Goal: Task Accomplishment & Management: Manage account settings

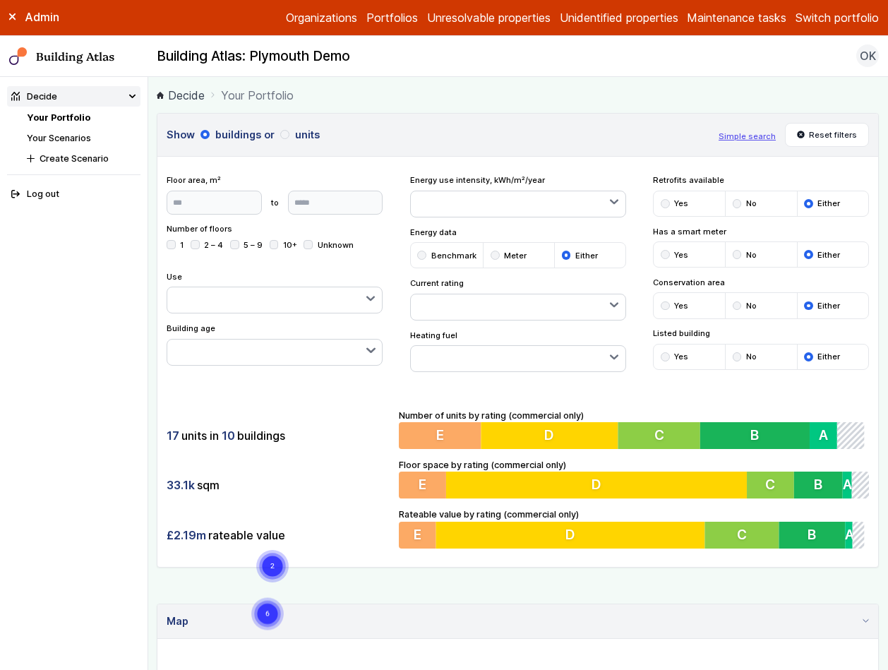
scroll to position [826, 0]
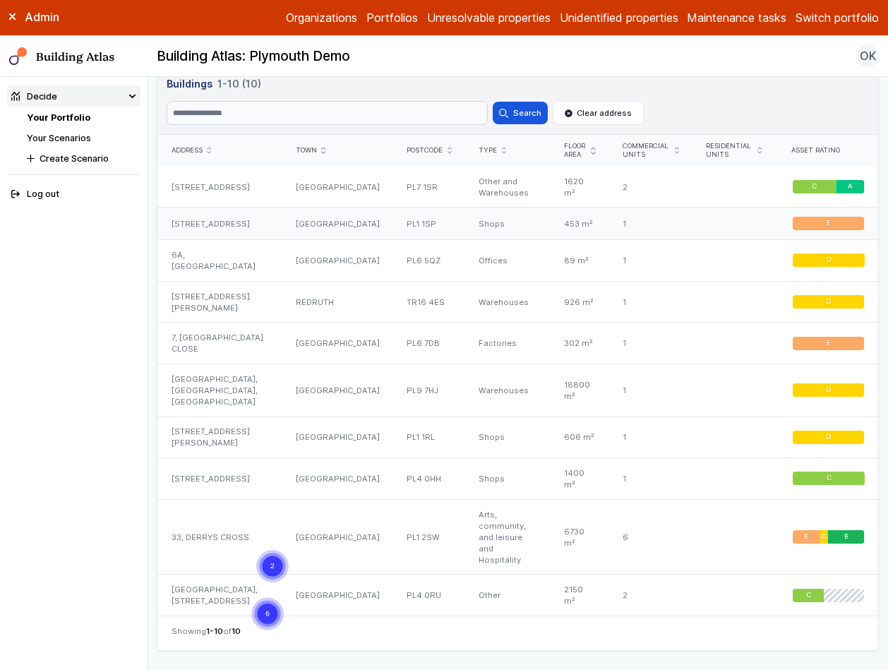
click at [231, 221] on div "25, COBOURG STREET" at bounding box center [219, 223] width 124 height 32
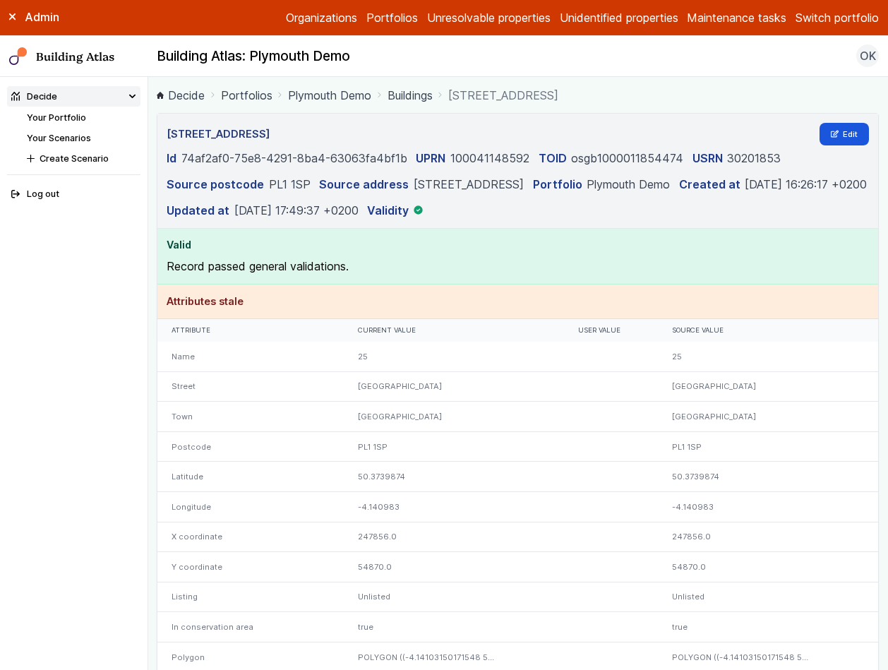
click at [833, 145] on header "25, COBOURG STREET Edit Id 74af2af0-75e8-4291-8ba4-63063fa4bf1b UPRN 1000411485…" at bounding box center [517, 171] width 720 height 115
click at [833, 144] on link "Edit" at bounding box center [844, 134] width 50 height 23
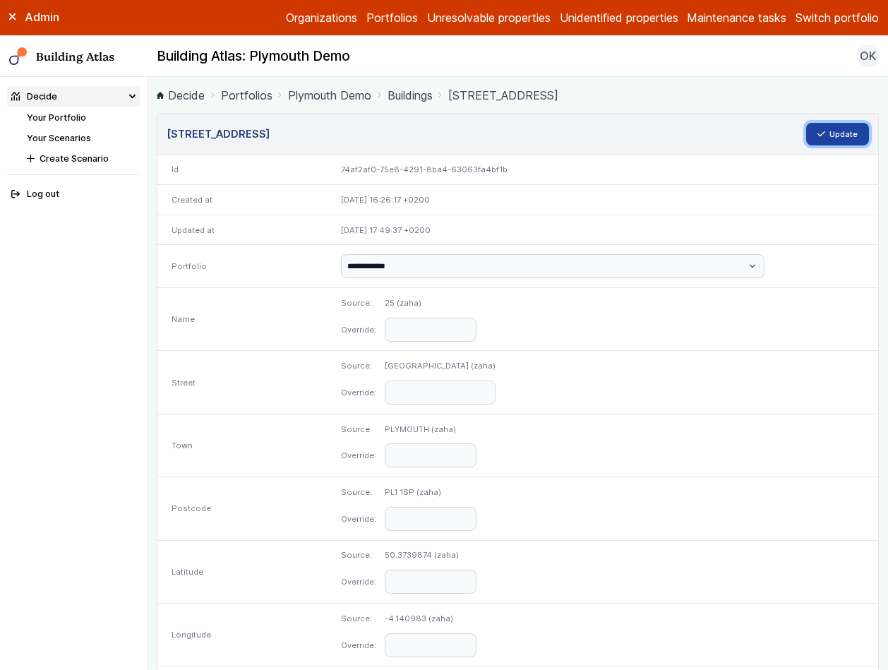
click at [828, 123] on button "Update" at bounding box center [838, 134] width 64 height 23
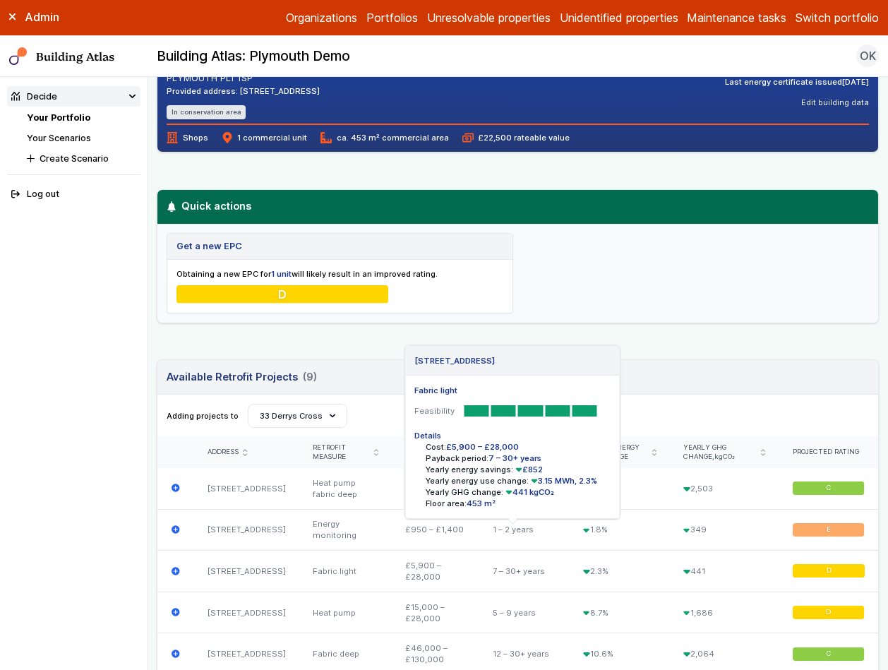
scroll to position [215, 0]
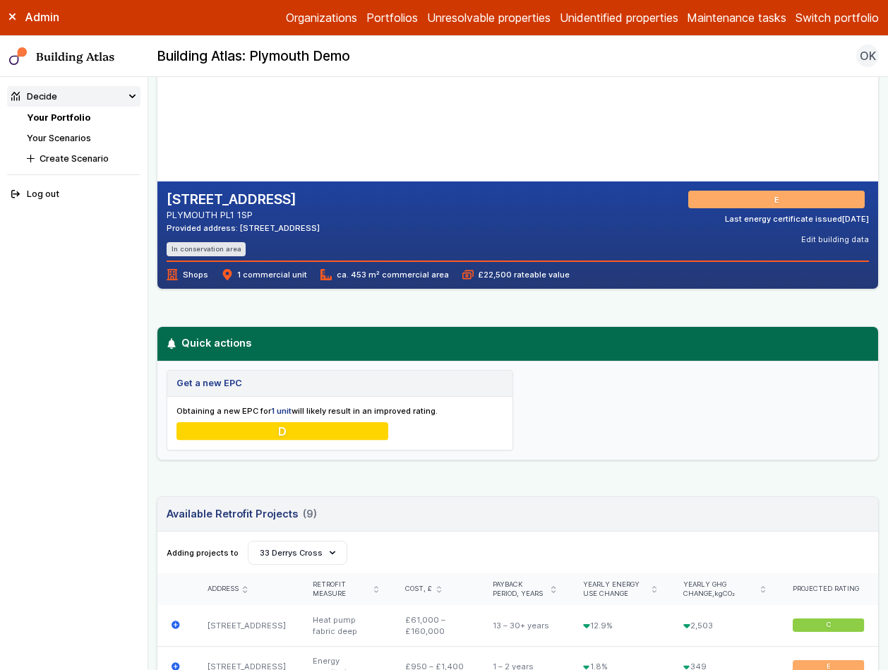
click at [71, 114] on link "Your Portfolio" at bounding box center [59, 117] width 64 height 11
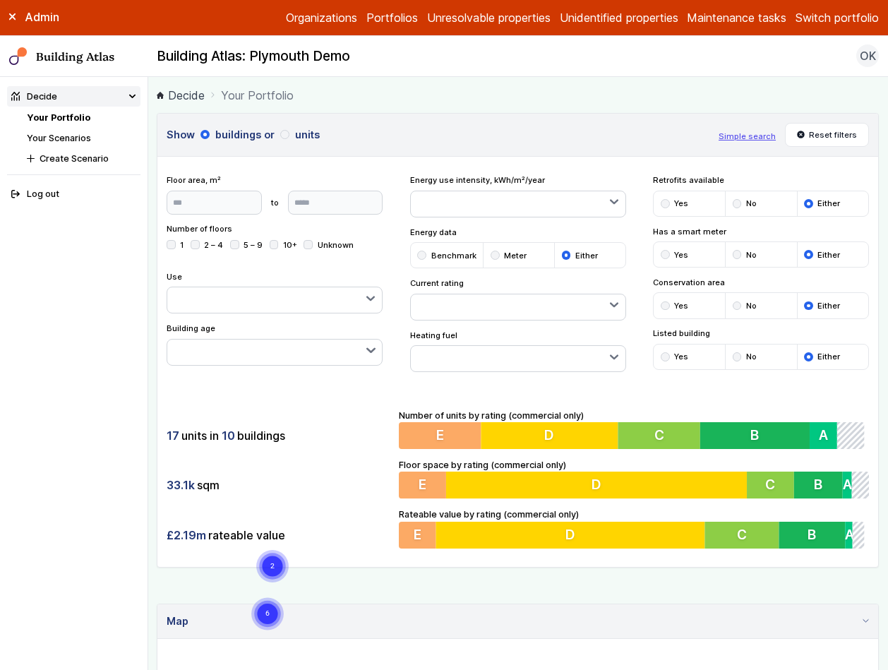
click at [327, 553] on div "17 units in 10 buildings 33.1k sqm £2.19m rateable value Number of units by rat…" at bounding box center [517, 478] width 720 height 176
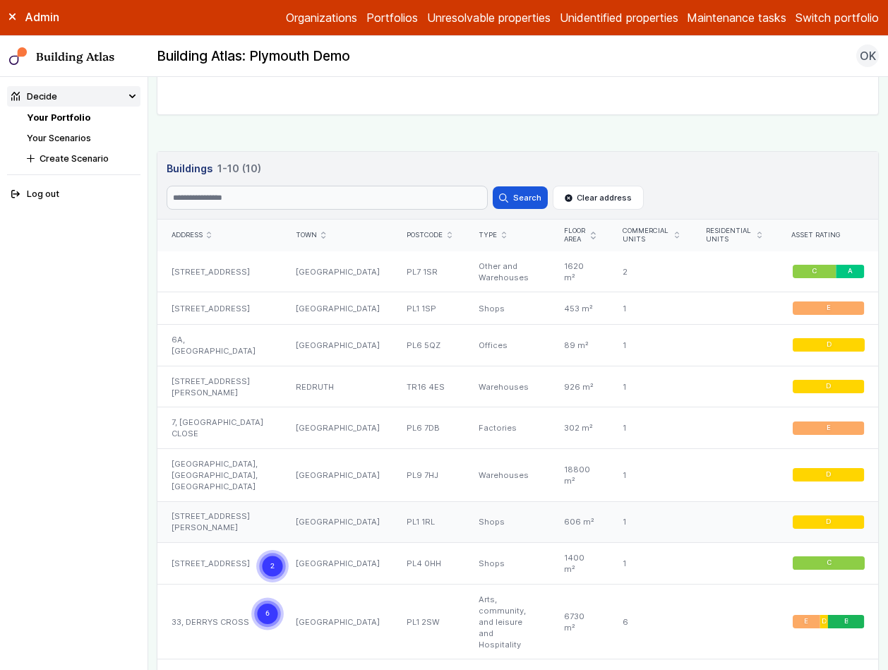
scroll to position [780, 0]
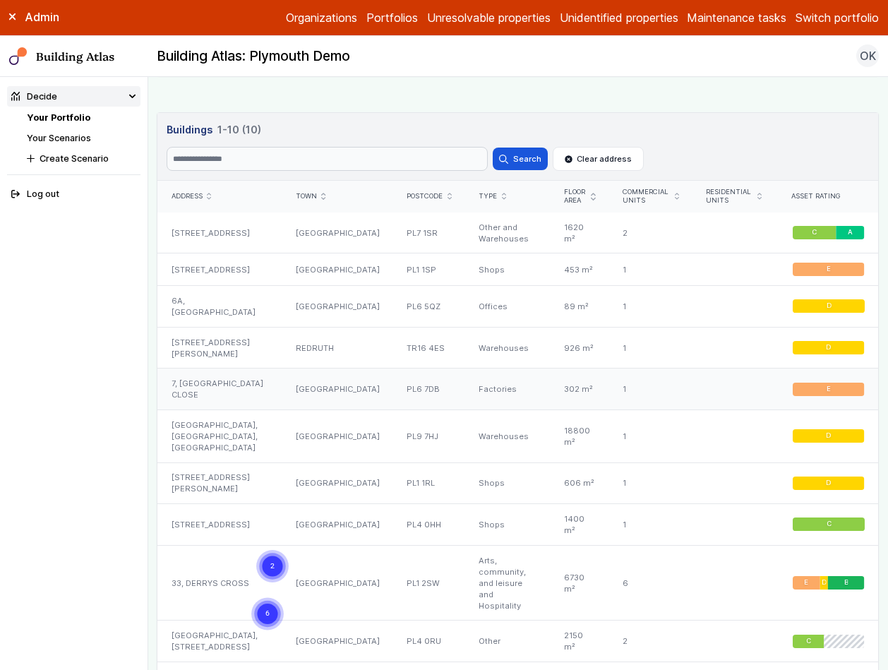
click at [226, 375] on div "7, [GEOGRAPHIC_DATA] CLOSE" at bounding box center [219, 389] width 124 height 42
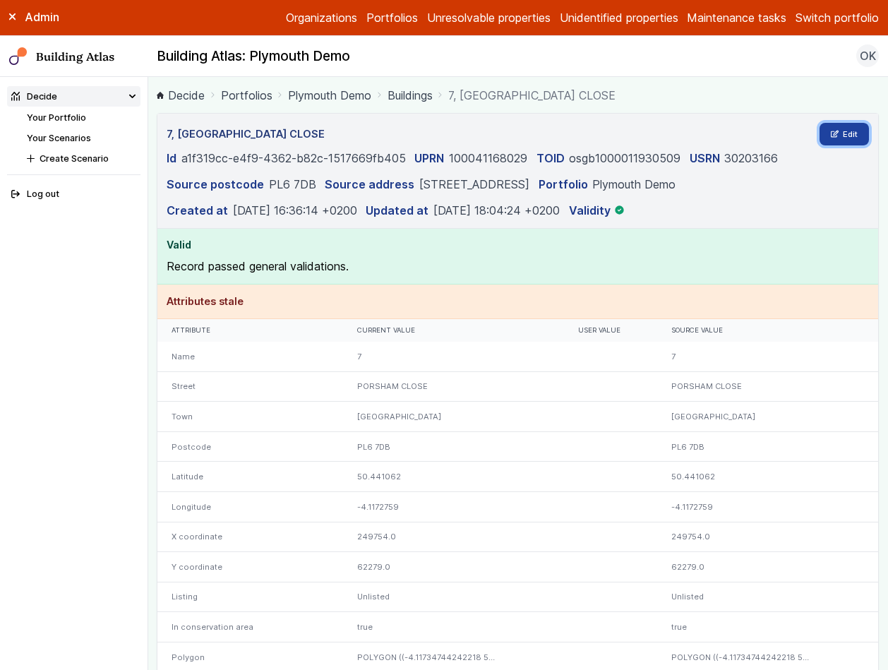
click at [828, 131] on link "Edit" at bounding box center [844, 134] width 50 height 23
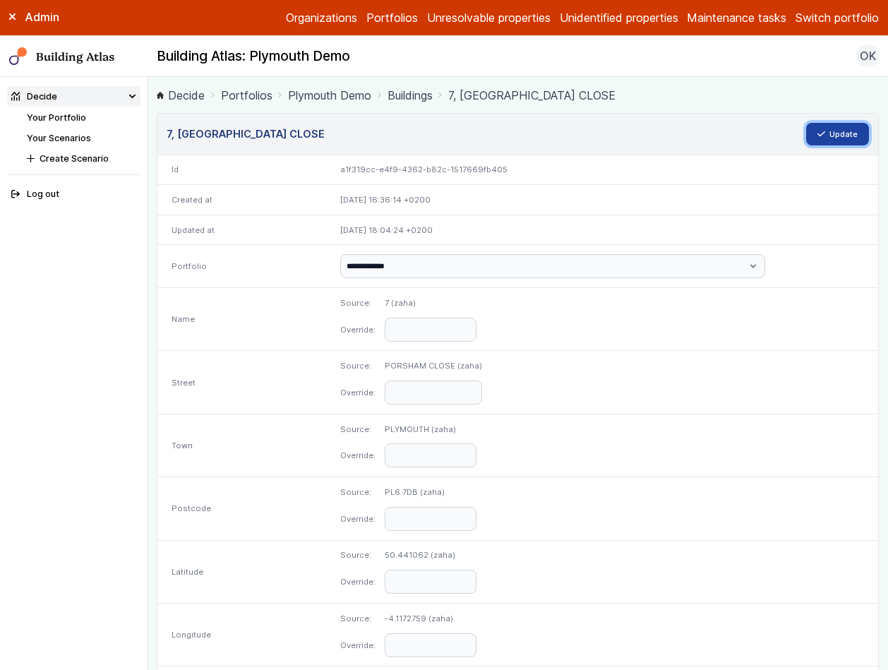
click at [828, 140] on button "Update" at bounding box center [838, 134] width 64 height 23
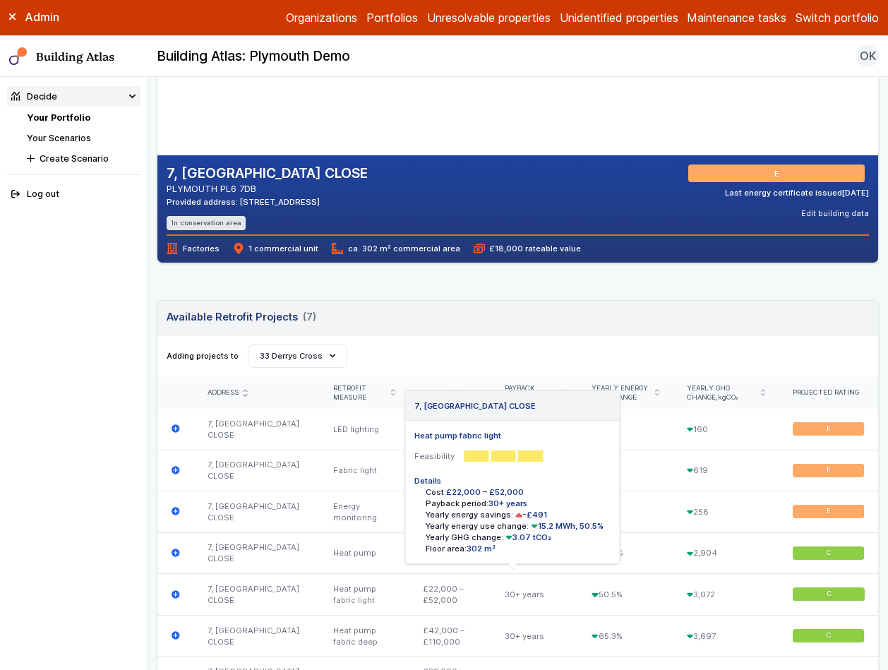
scroll to position [502, 0]
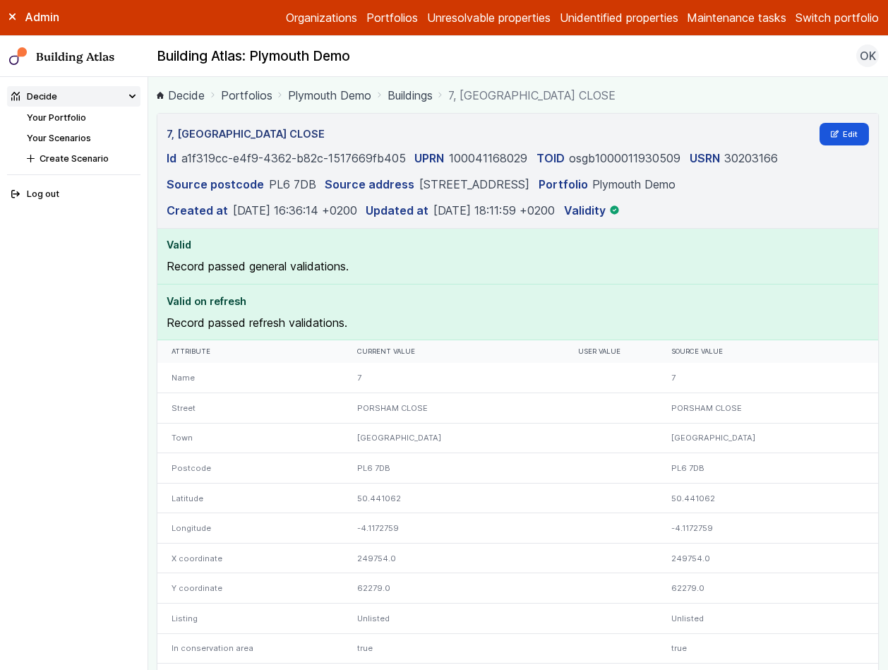
click at [58, 113] on link "Your Portfolio" at bounding box center [56, 117] width 59 height 11
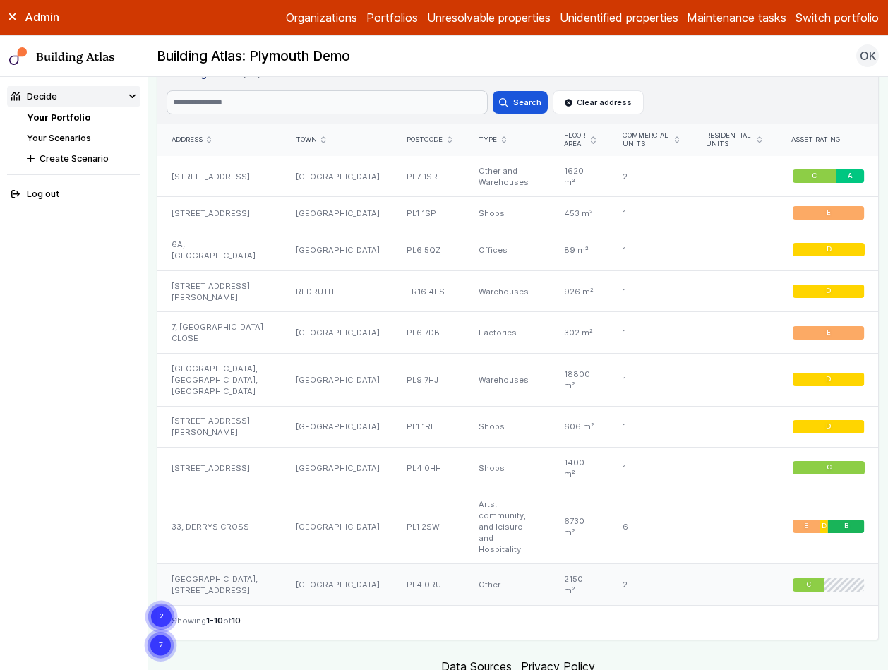
scroll to position [821, 0]
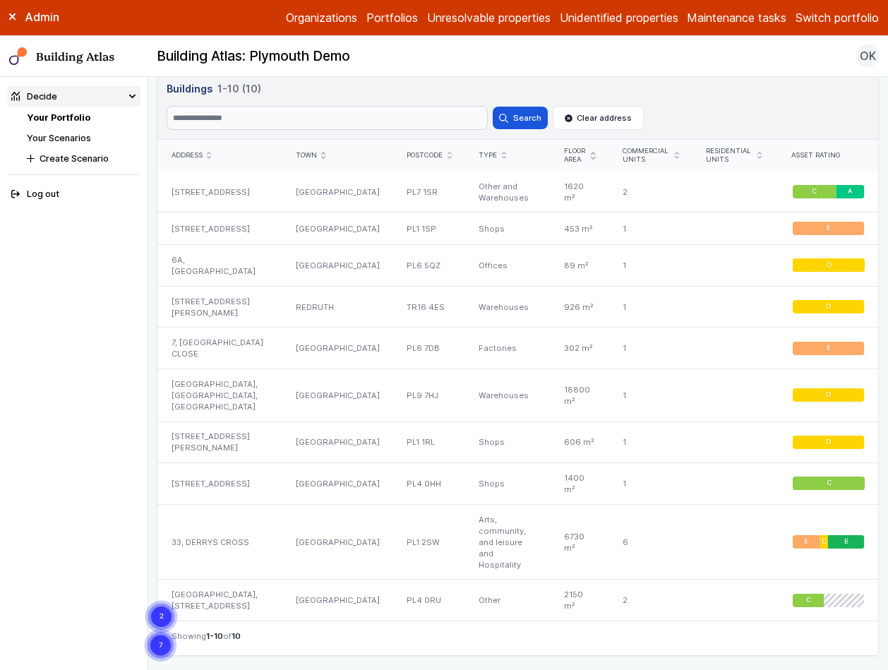
click at [401, 13] on link "Portfolios" at bounding box center [392, 17] width 52 height 17
click at [384, 20] on link "Portfolios" at bounding box center [392, 17] width 52 height 17
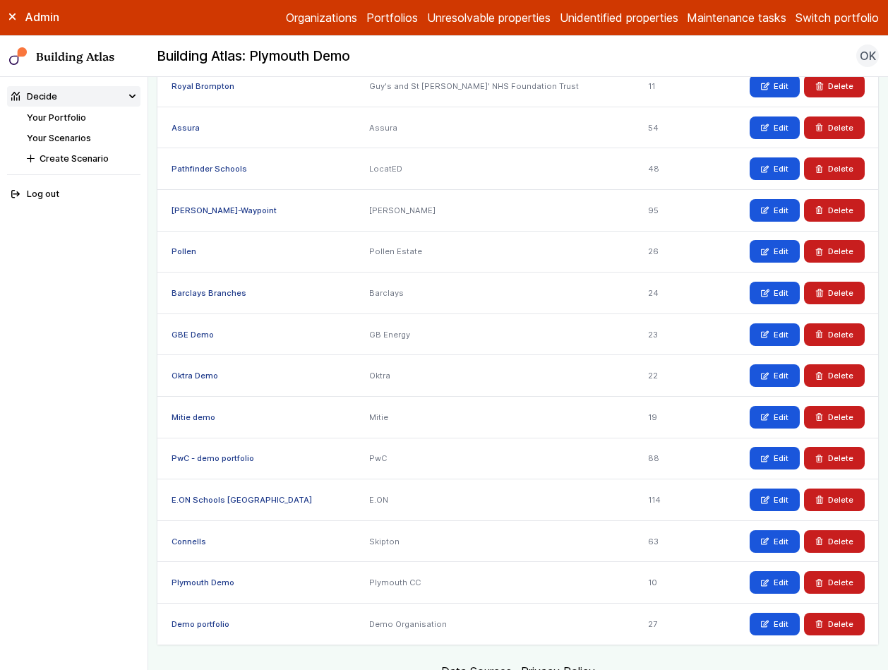
scroll to position [910, 0]
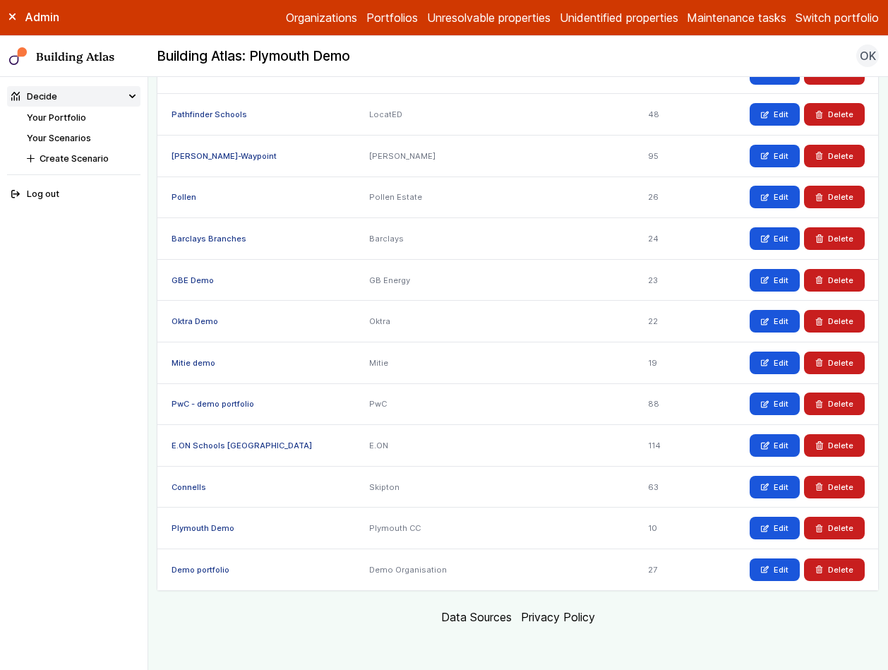
click at [221, 528] on link "Plymouth Demo" at bounding box center [202, 528] width 63 height 10
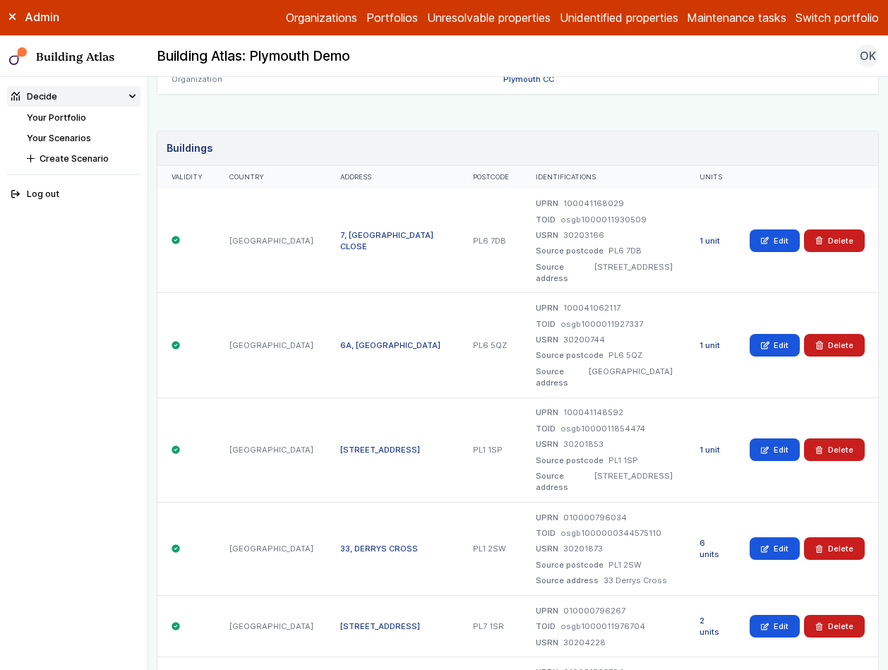
scroll to position [222, 0]
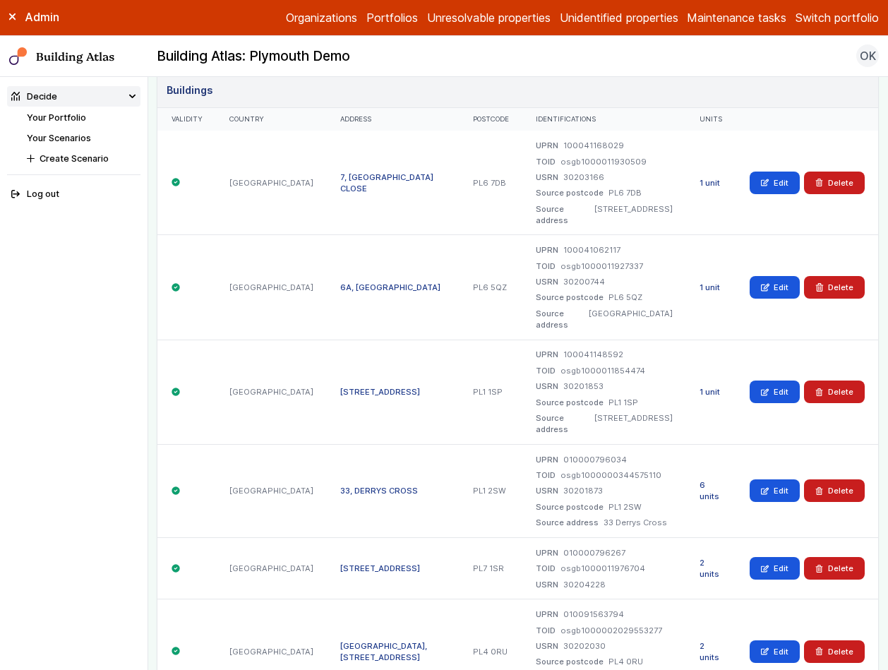
click at [367, 292] on link "6A, DERRIFORD PARK" at bounding box center [390, 287] width 100 height 10
click at [346, 485] on link "33, DERRYS CROSS" at bounding box center [379, 490] width 78 height 10
click at [342, 563] on link "[STREET_ADDRESS]" at bounding box center [380, 568] width 80 height 10
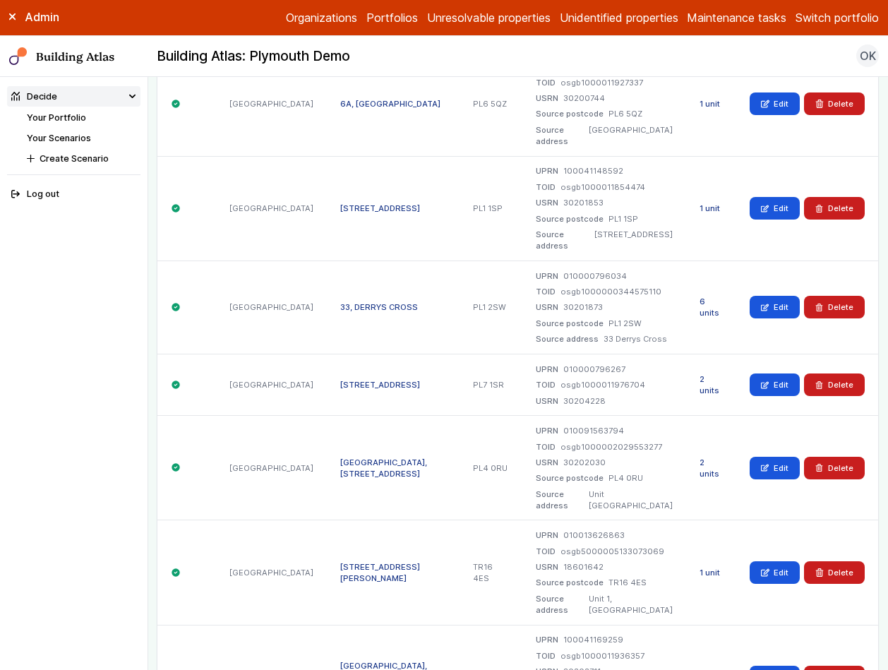
scroll to position [449, 0]
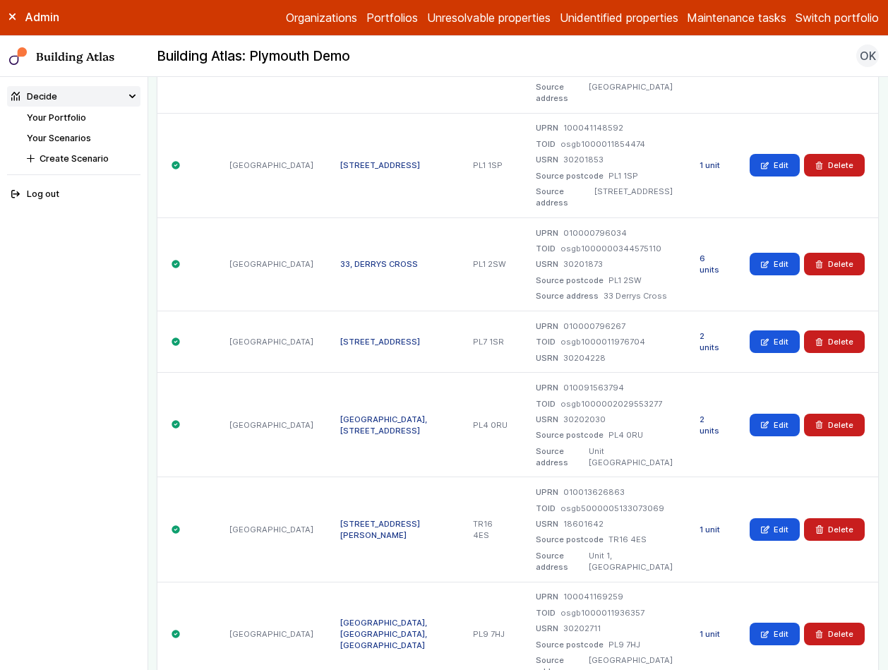
click at [340, 414] on link "[GEOGRAPHIC_DATA], [STREET_ADDRESS]" at bounding box center [383, 424] width 87 height 21
click at [346, 519] on link "UNIT 1, TRELEIGH PARK, JON DAVEY DRIVE" at bounding box center [380, 529] width 80 height 21
click at [361, 617] on link "ROYAL MAIL CENTRE, DRAKE HOUSE, BREAKWATER ROAD" at bounding box center [383, 633] width 87 height 32
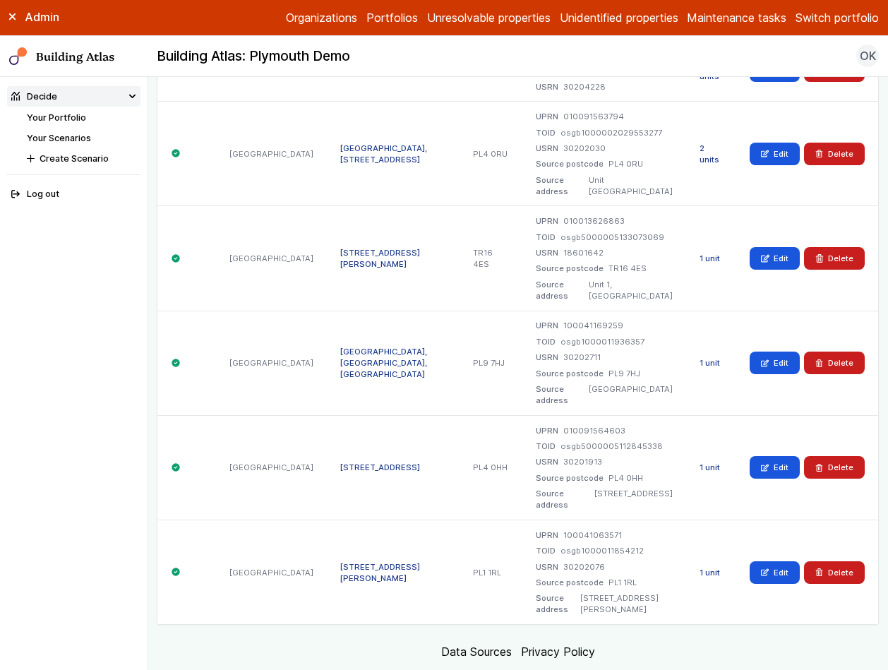
scroll to position [724, 0]
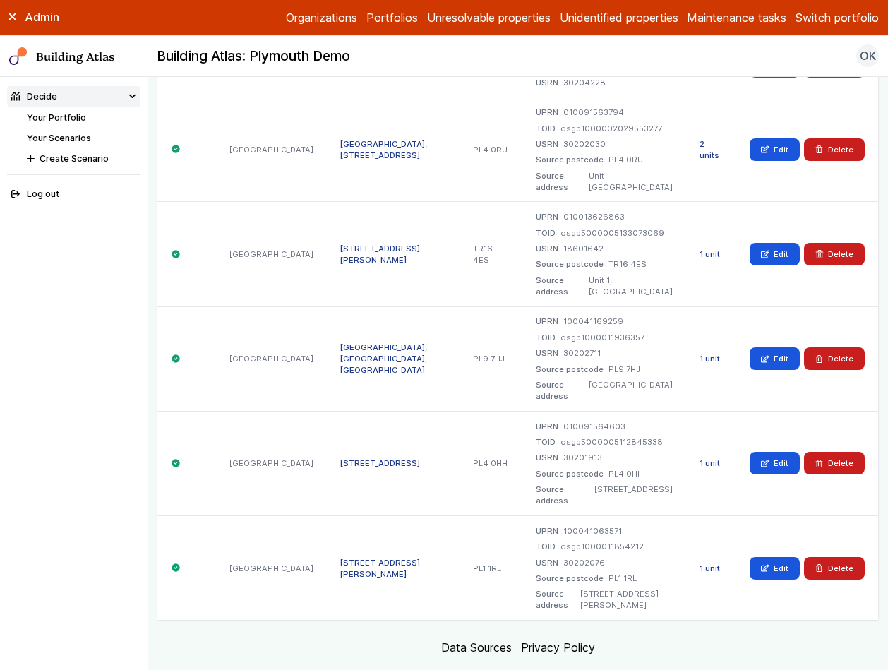
click at [352, 435] on div "UNIT B1 2, FRIARY PARK, EXETER STREET" at bounding box center [393, 463] width 132 height 104
click at [363, 458] on link "UNIT B1 2, FRIARY PARK, EXETER STREET" at bounding box center [380, 463] width 80 height 10
click at [372, 557] on link "10, NEW GEORGE STREET" at bounding box center [380, 567] width 80 height 21
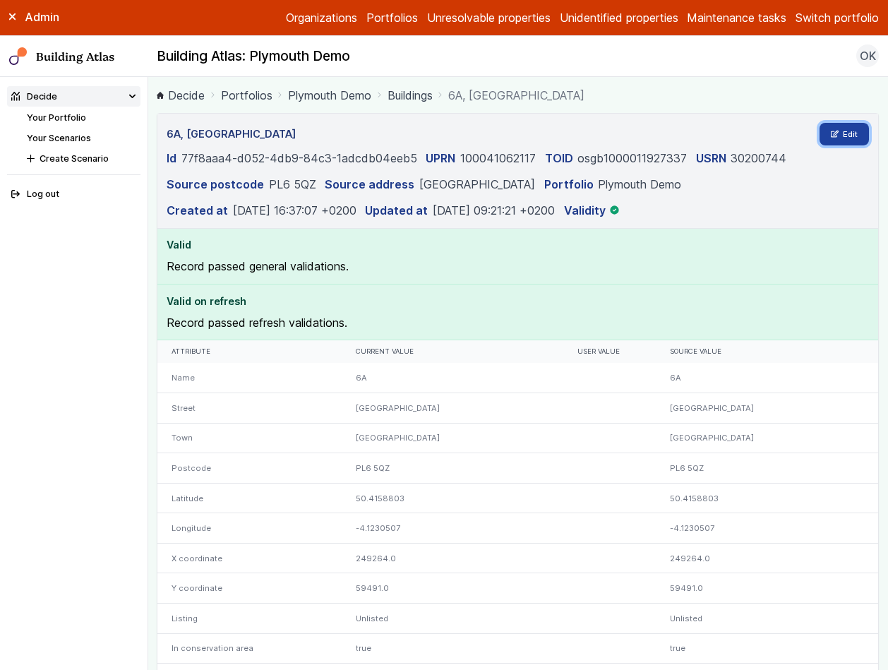
click at [827, 143] on link "Edit" at bounding box center [844, 134] width 50 height 23
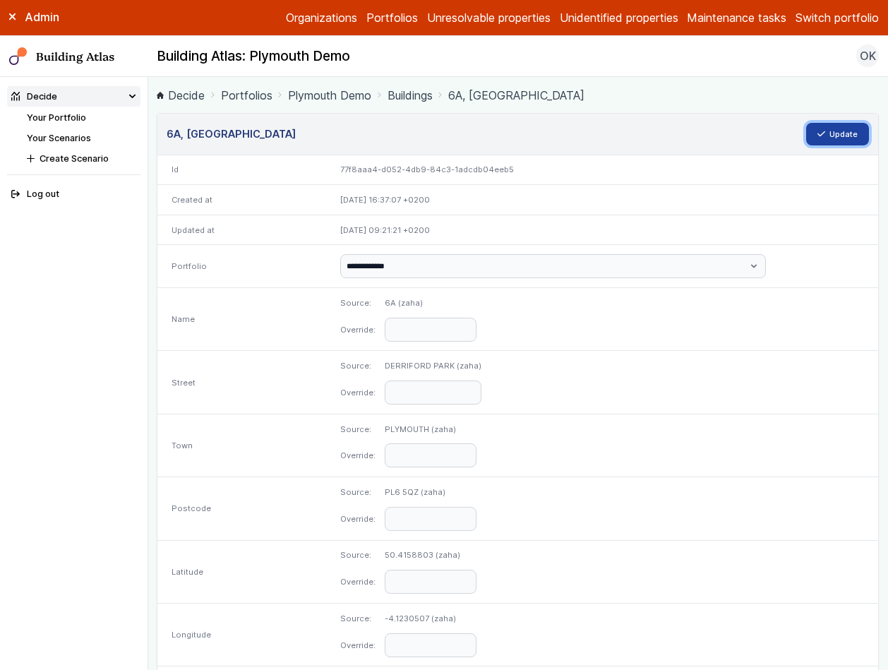
click at [817, 131] on icon "submit" at bounding box center [821, 134] width 8 height 8
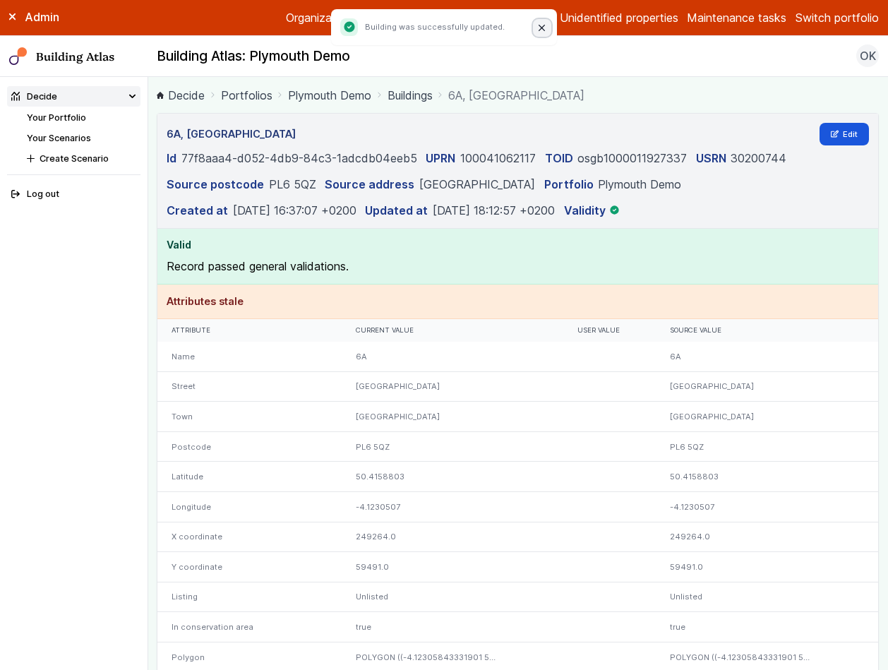
click at [544, 29] on icon "Close" at bounding box center [541, 28] width 7 height 7
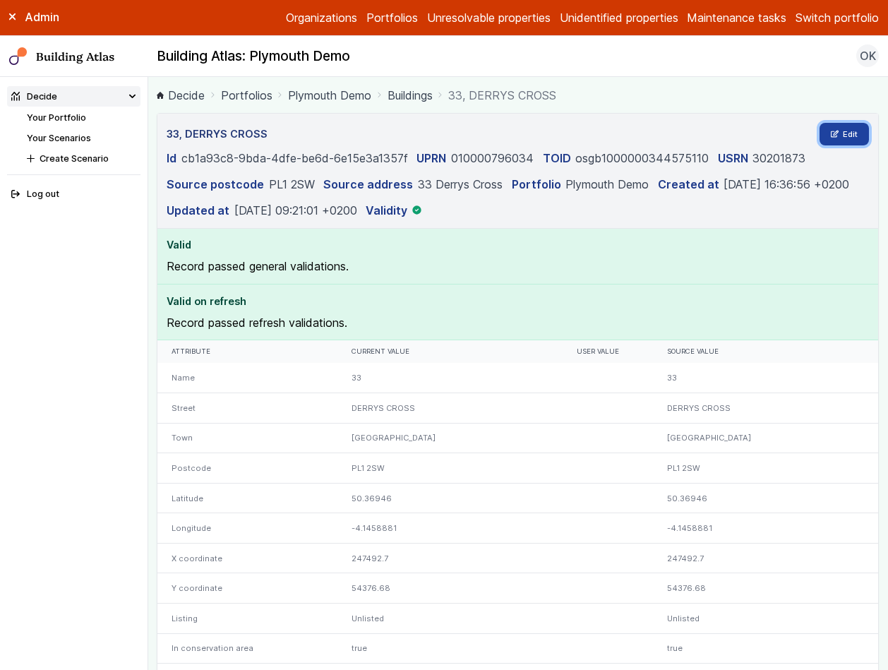
click at [844, 138] on link "Edit" at bounding box center [844, 134] width 50 height 23
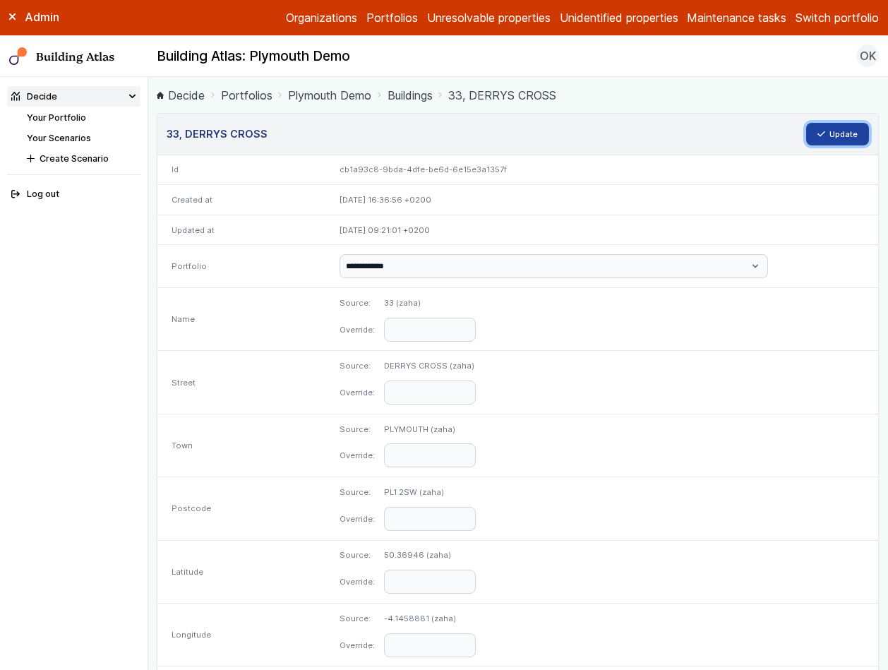
click at [816, 138] on button "Update" at bounding box center [838, 134] width 64 height 23
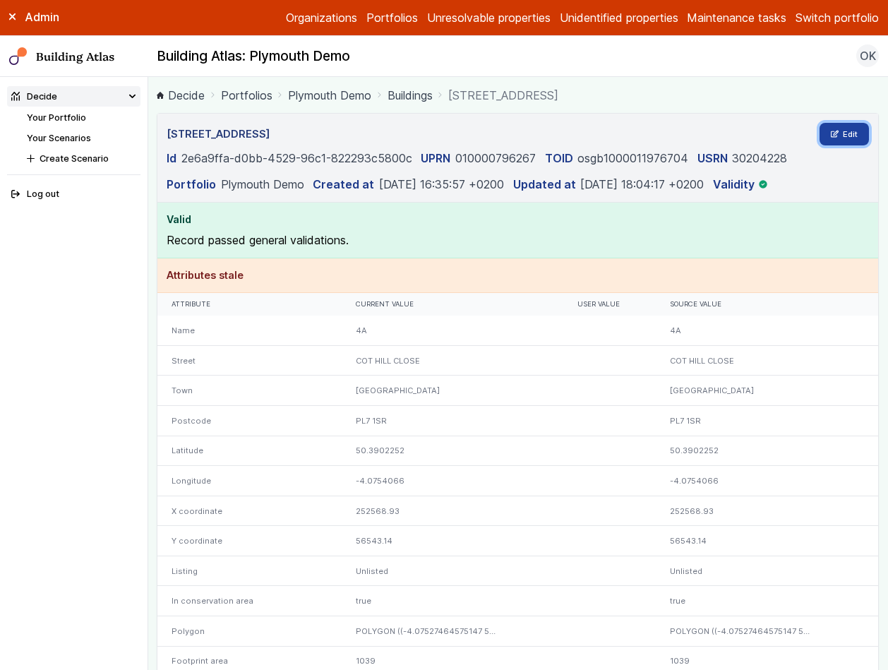
click at [824, 128] on link "Edit" at bounding box center [844, 134] width 50 height 23
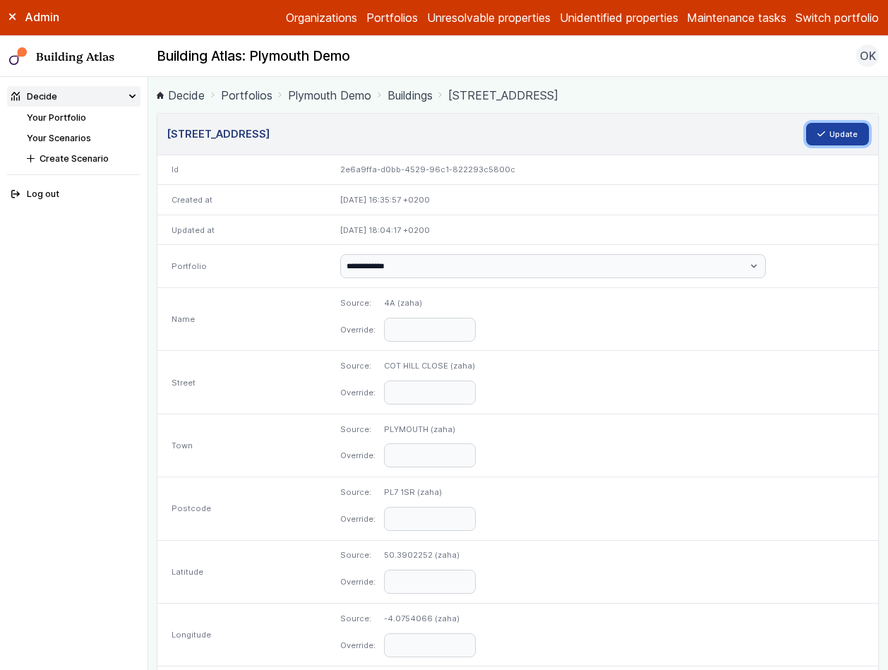
click at [826, 128] on button "Update" at bounding box center [838, 134] width 64 height 23
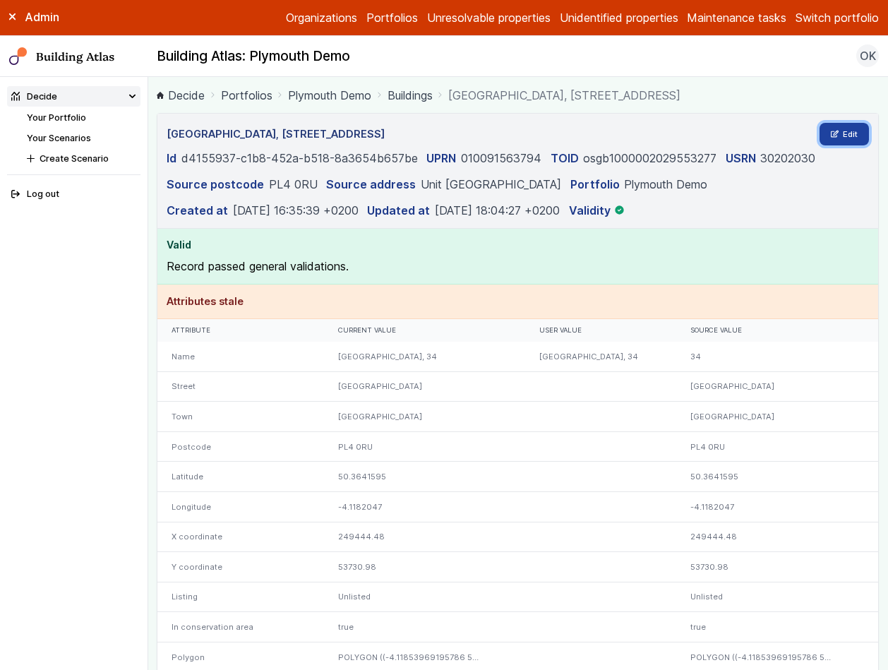
click at [828, 137] on link "Edit" at bounding box center [844, 134] width 50 height 23
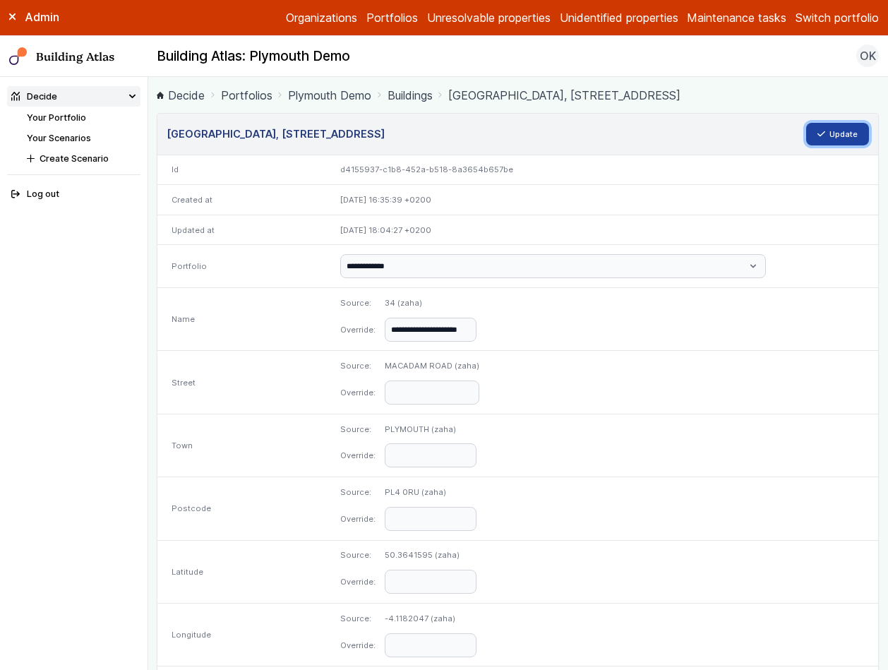
click at [818, 134] on button "Update" at bounding box center [838, 134] width 64 height 23
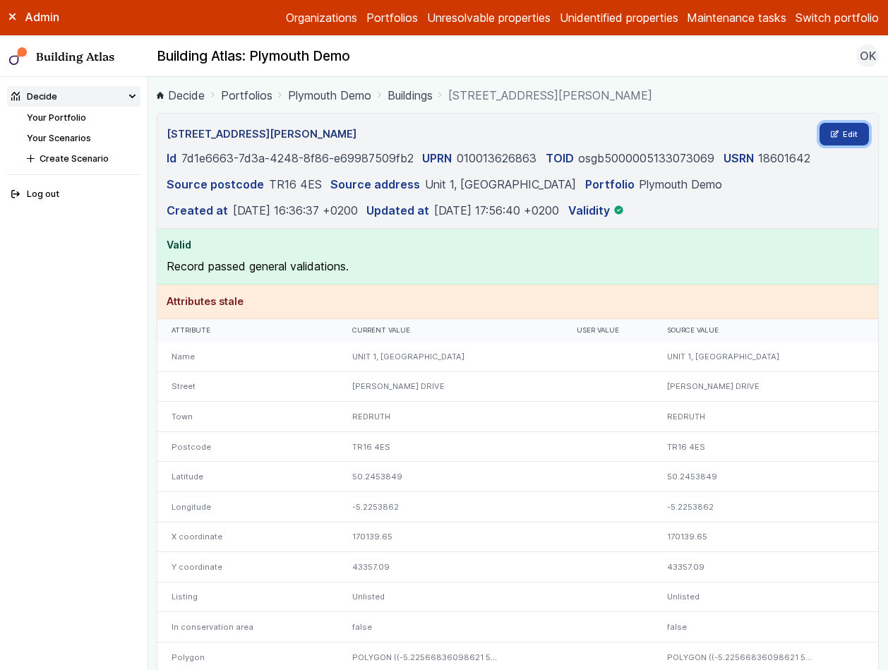
click at [833, 126] on link "Edit" at bounding box center [844, 134] width 50 height 23
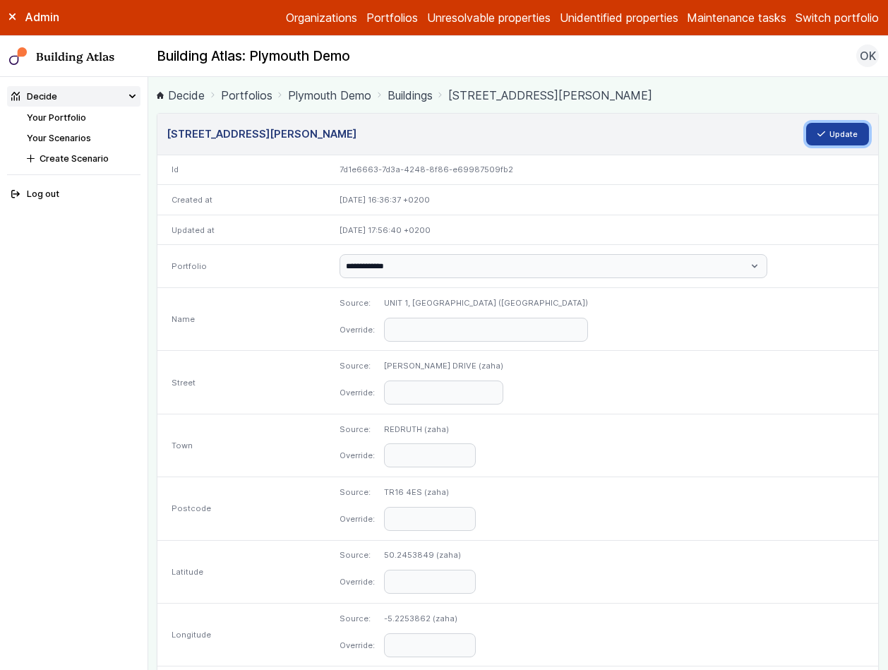
click at [831, 137] on button "Update" at bounding box center [838, 134] width 64 height 23
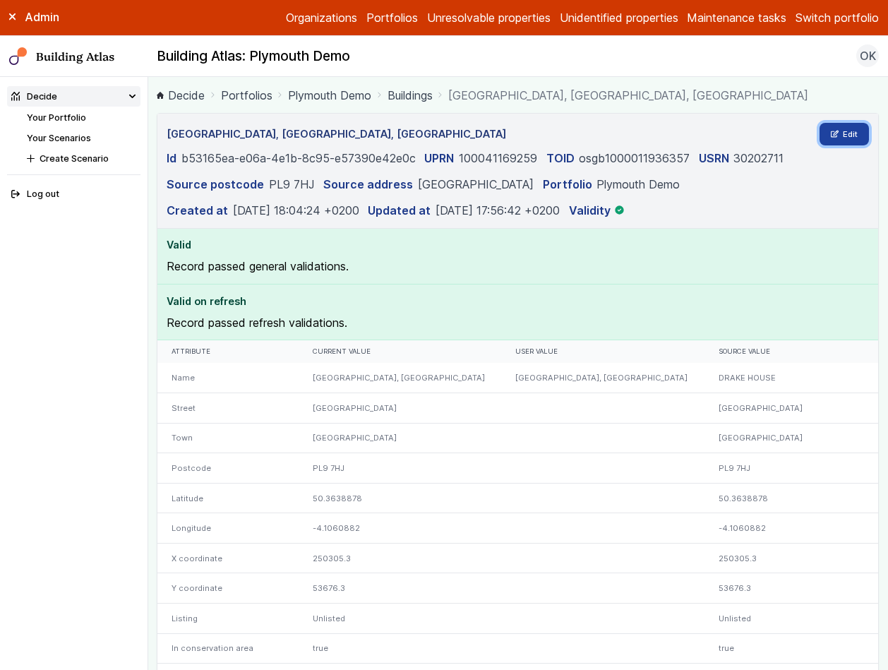
click at [842, 136] on link "Edit" at bounding box center [844, 134] width 50 height 23
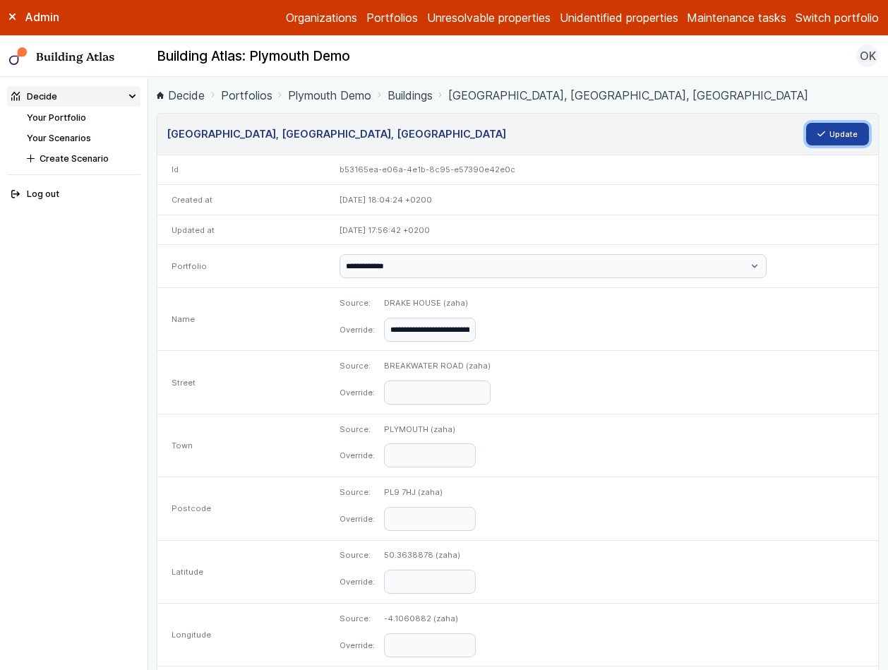
click at [831, 138] on button "Update" at bounding box center [838, 134] width 64 height 23
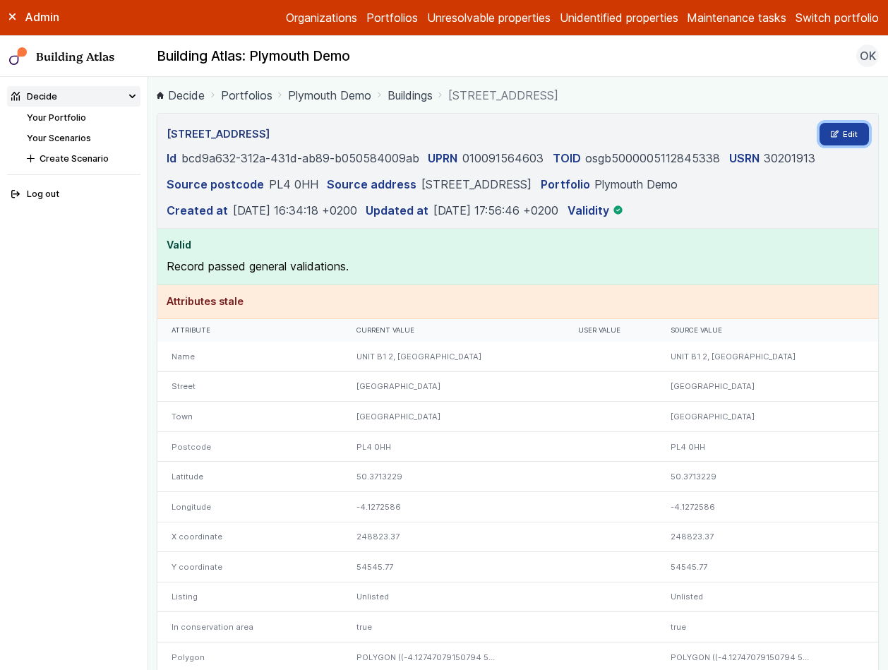
click at [835, 128] on link "Edit" at bounding box center [844, 134] width 50 height 23
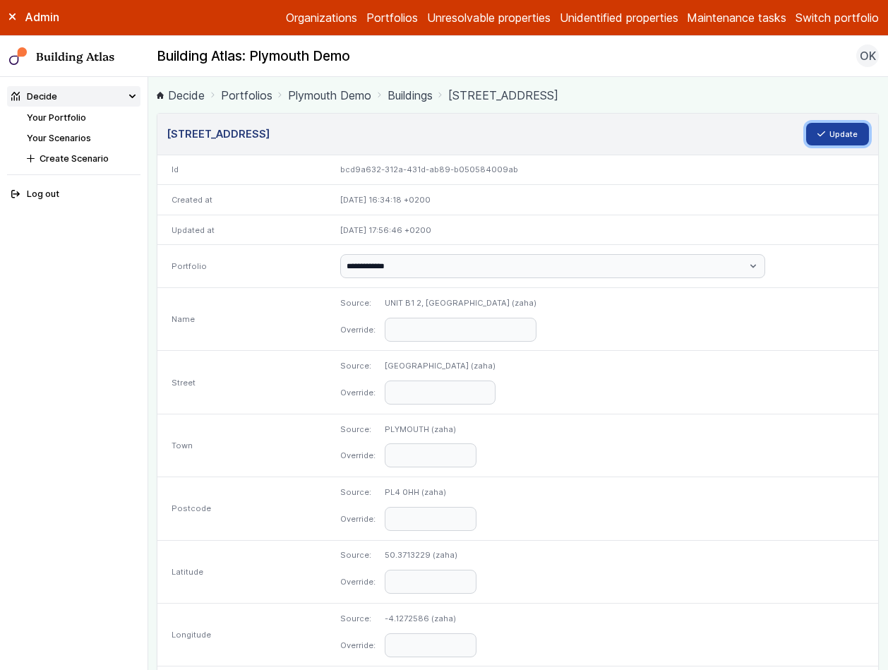
click at [822, 136] on button "Update" at bounding box center [838, 134] width 64 height 23
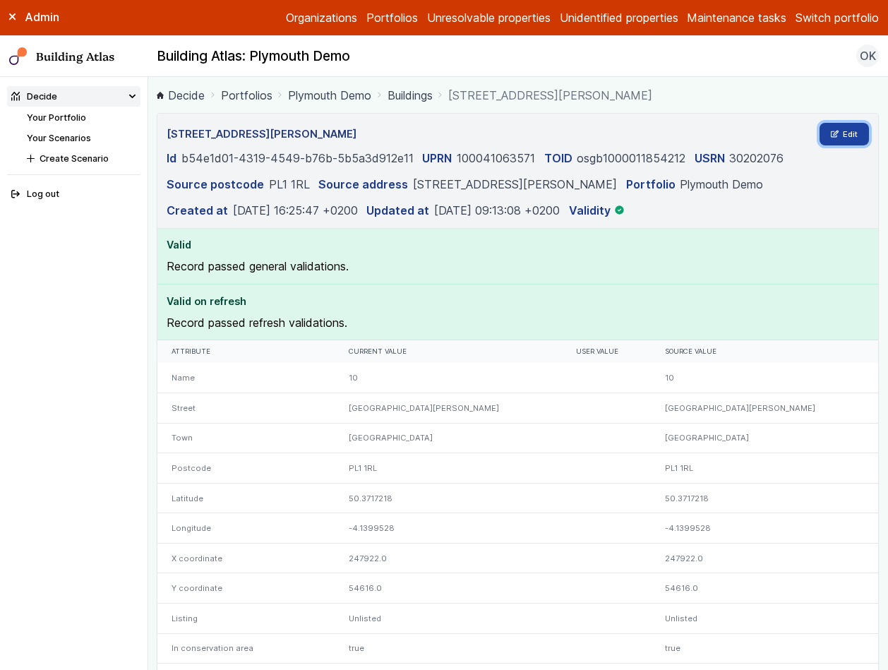
click at [842, 133] on link "Edit" at bounding box center [844, 134] width 50 height 23
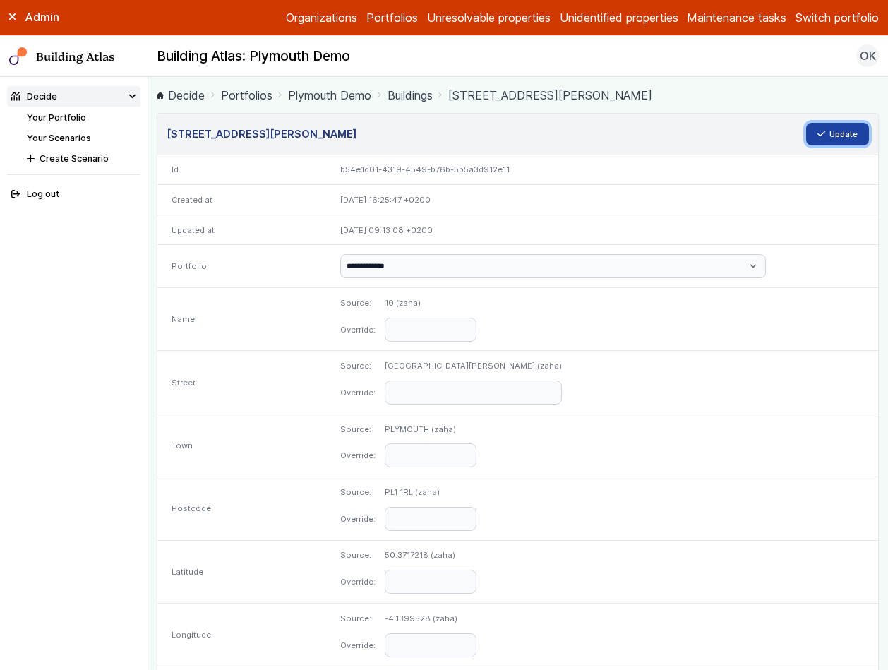
click at [831, 135] on button "Update" at bounding box center [838, 134] width 64 height 23
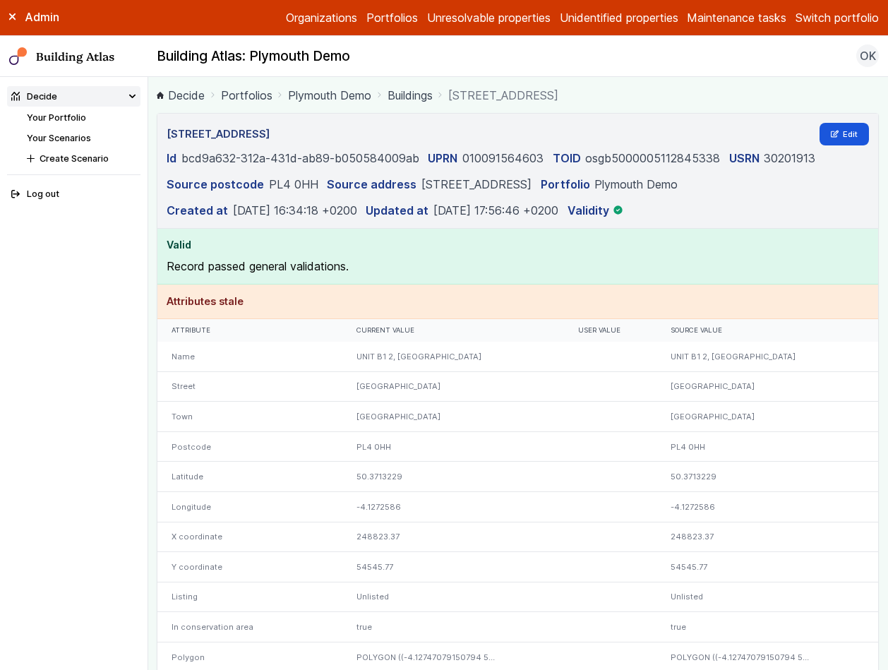
scroll to position [3146, 0]
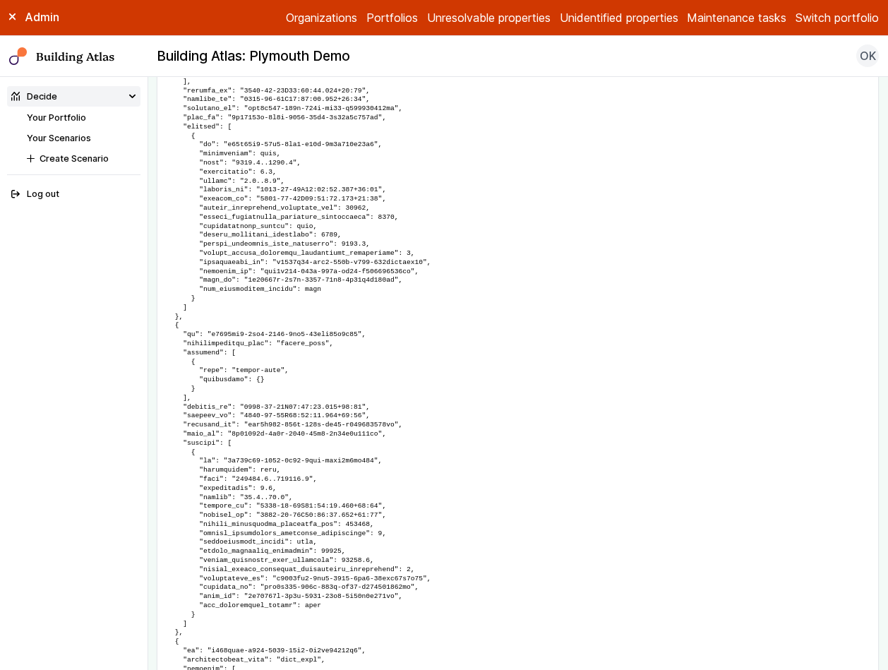
click at [76, 118] on link "Your Portfolio" at bounding box center [56, 117] width 59 height 11
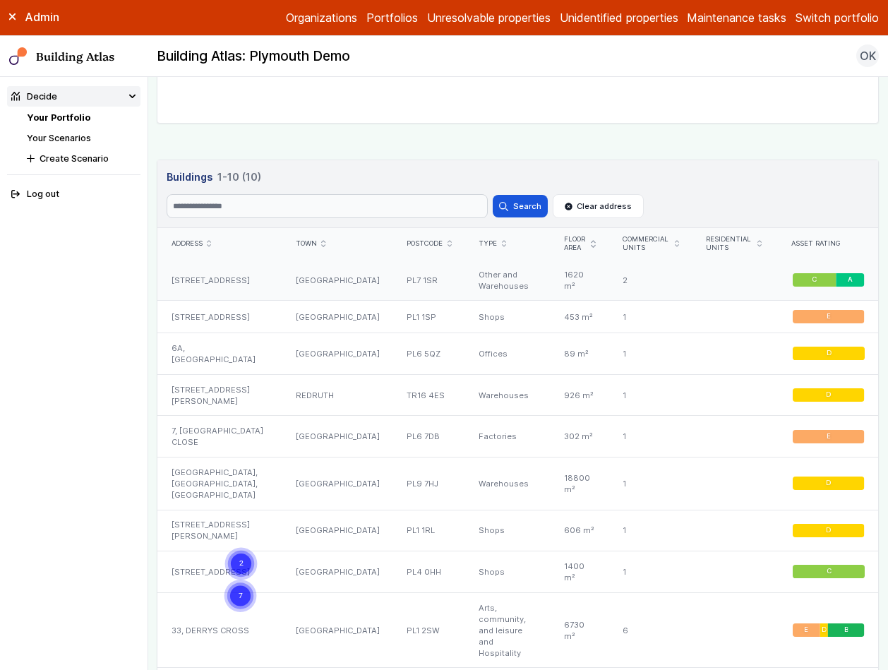
scroll to position [736, 0]
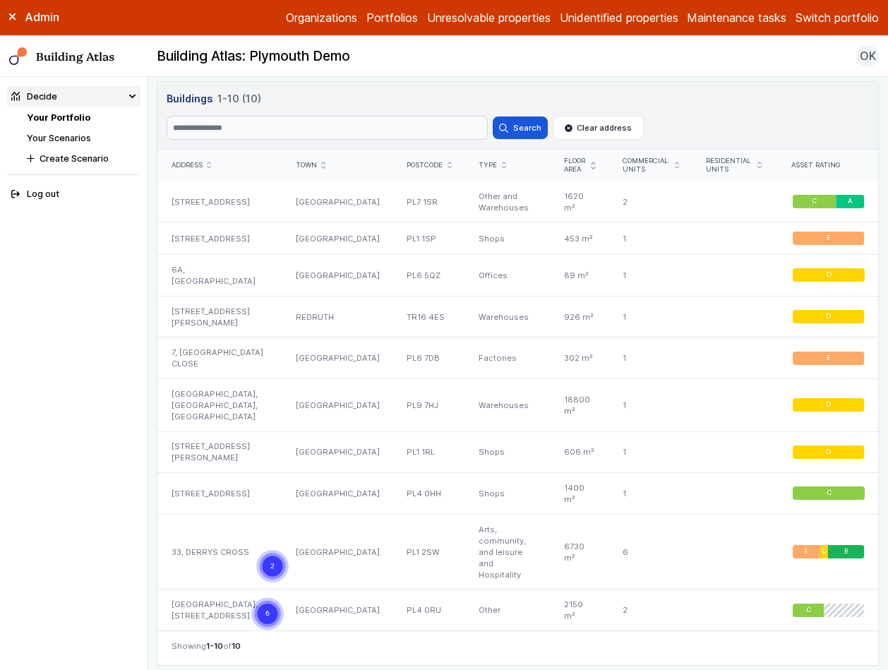
scroll to position [857, 0]
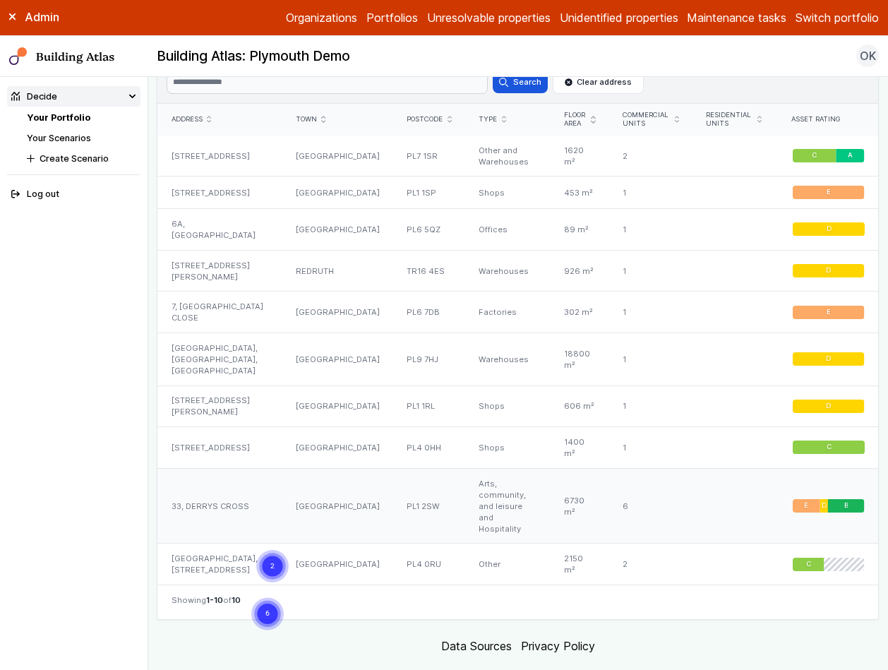
click at [300, 476] on div "[GEOGRAPHIC_DATA]" at bounding box center [337, 506] width 111 height 76
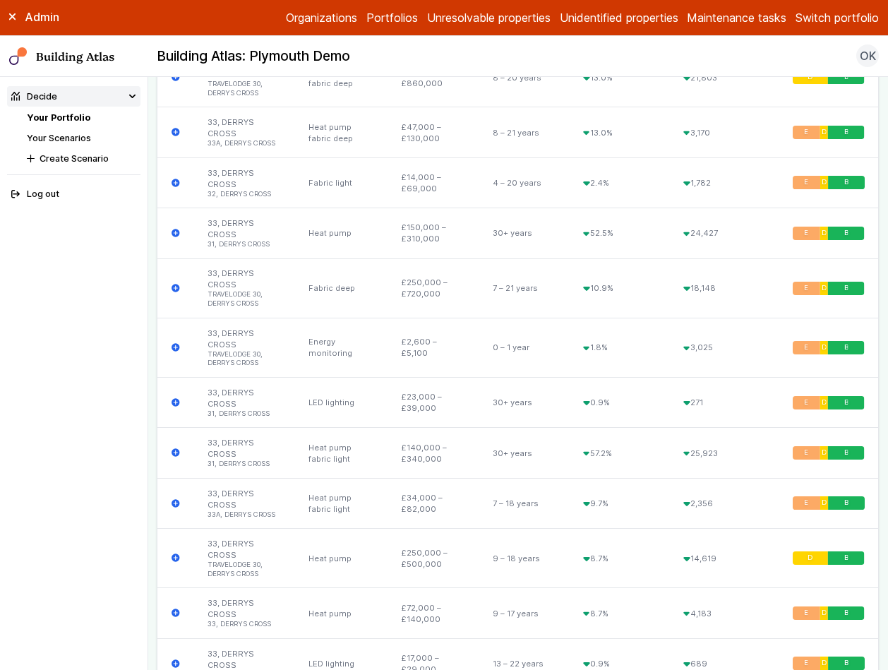
scroll to position [658, 0]
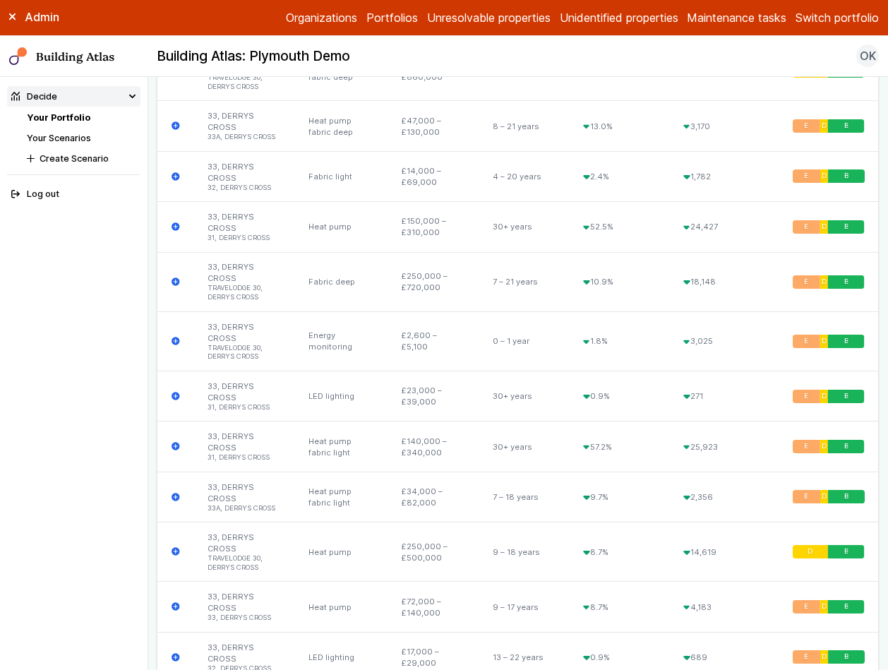
click at [67, 137] on link "Your Scenarios" at bounding box center [59, 138] width 64 height 11
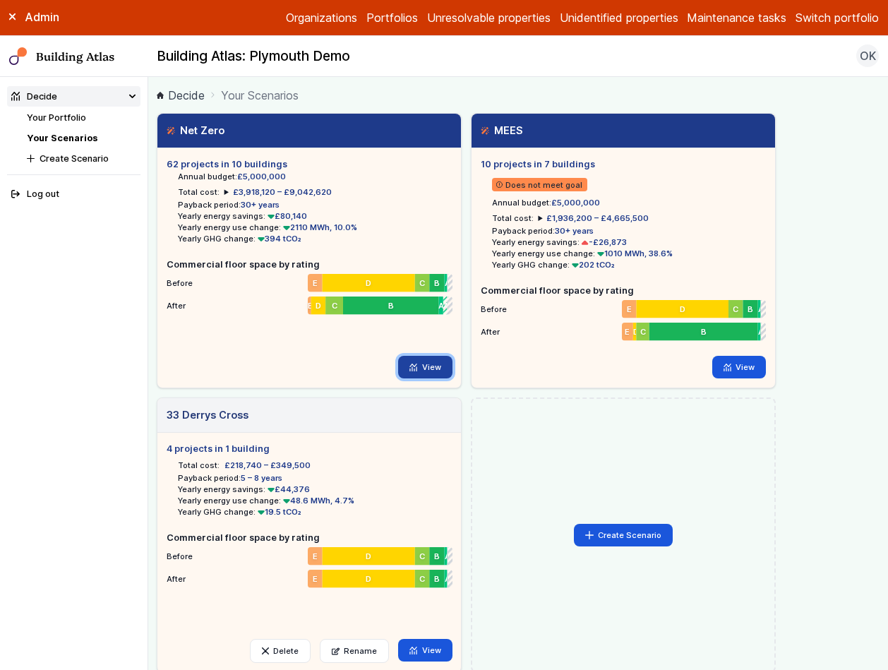
click at [418, 372] on link "View" at bounding box center [425, 367] width 54 height 23
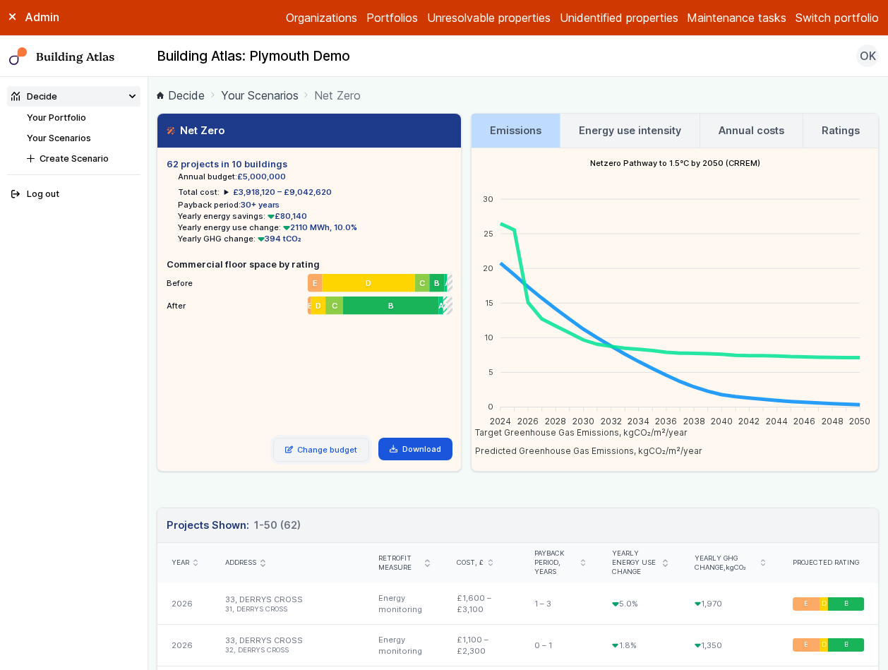
click at [320, 442] on link "Change budget" at bounding box center [321, 449] width 97 height 24
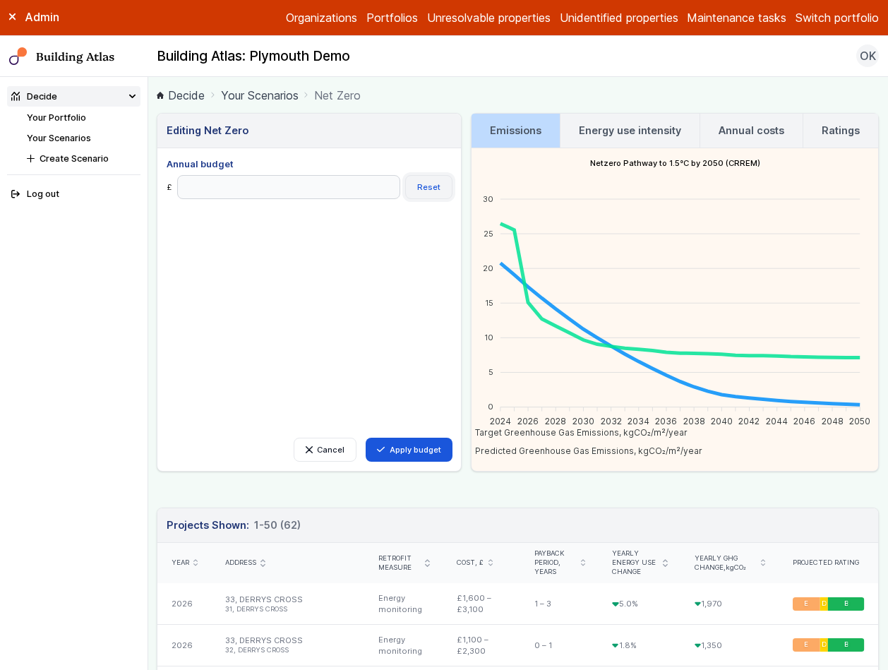
click at [430, 184] on button "Reset" at bounding box center [428, 187] width 47 height 24
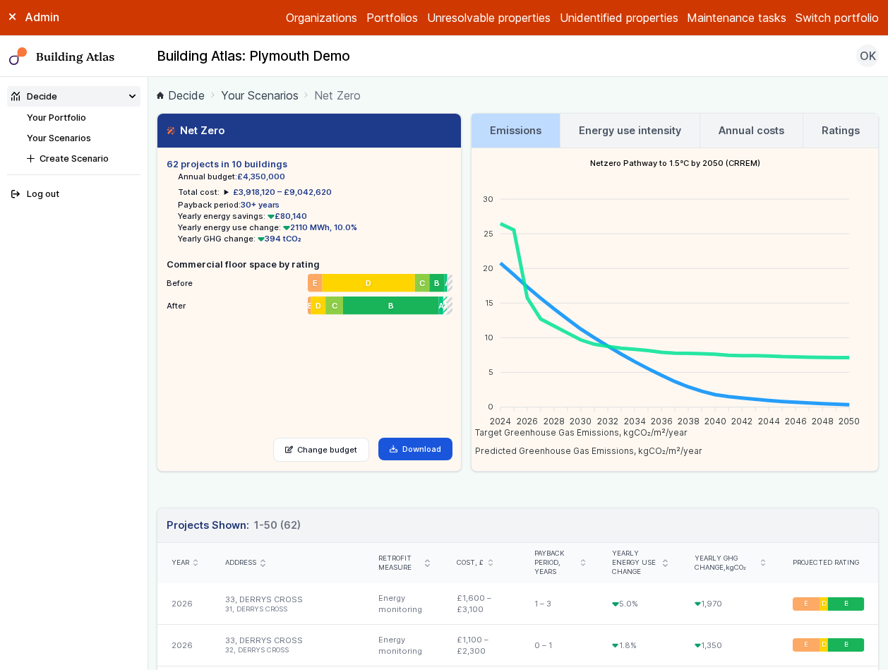
click at [473, 567] on div "Cost, £" at bounding box center [482, 563] width 78 height 41
click at [488, 560] on icon "submit" at bounding box center [490, 563] width 4 height 6
click at [472, 564] on div "Cost, £" at bounding box center [481, 562] width 49 height 9
click at [488, 561] on icon "submit" at bounding box center [490, 562] width 4 height 3
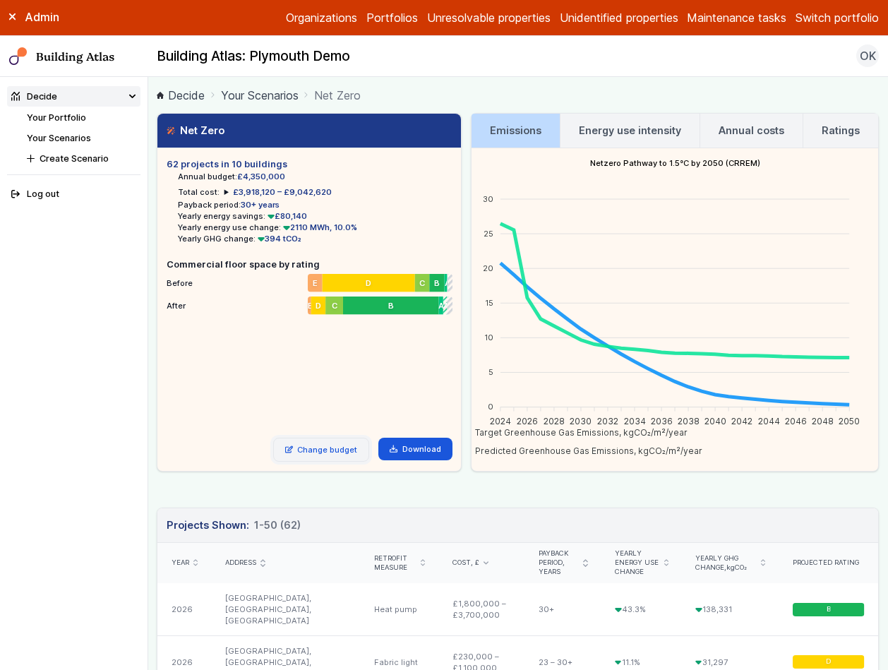
click at [338, 446] on link "Change budget" at bounding box center [321, 449] width 97 height 24
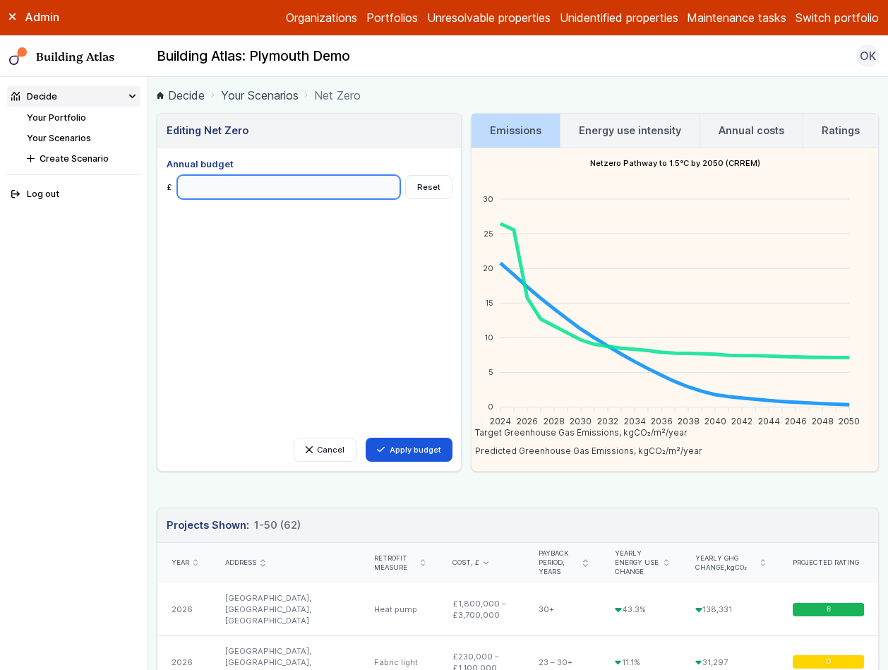
click at [260, 188] on input "Annual budget" at bounding box center [289, 187] width 224 height 24
type input "*******"
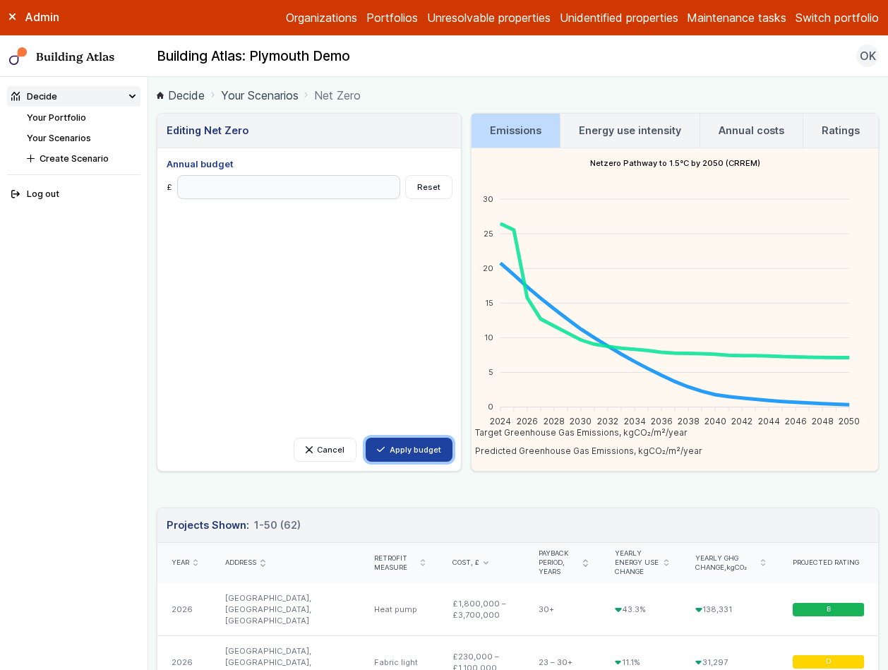
click at [406, 454] on button "Apply budget" at bounding box center [409, 449] width 87 height 24
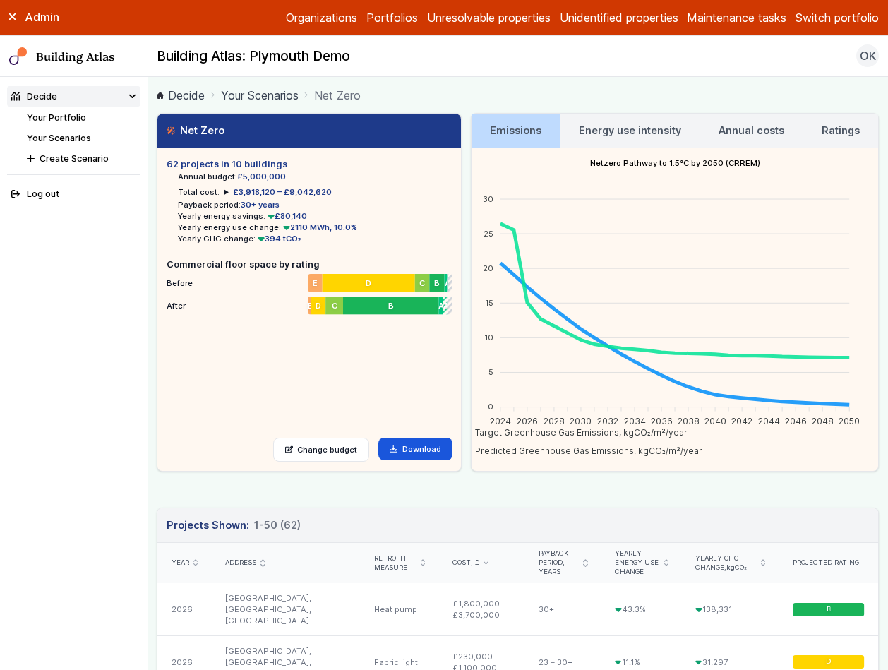
click at [230, 103] on link "Your Scenarios" at bounding box center [260, 95] width 78 height 17
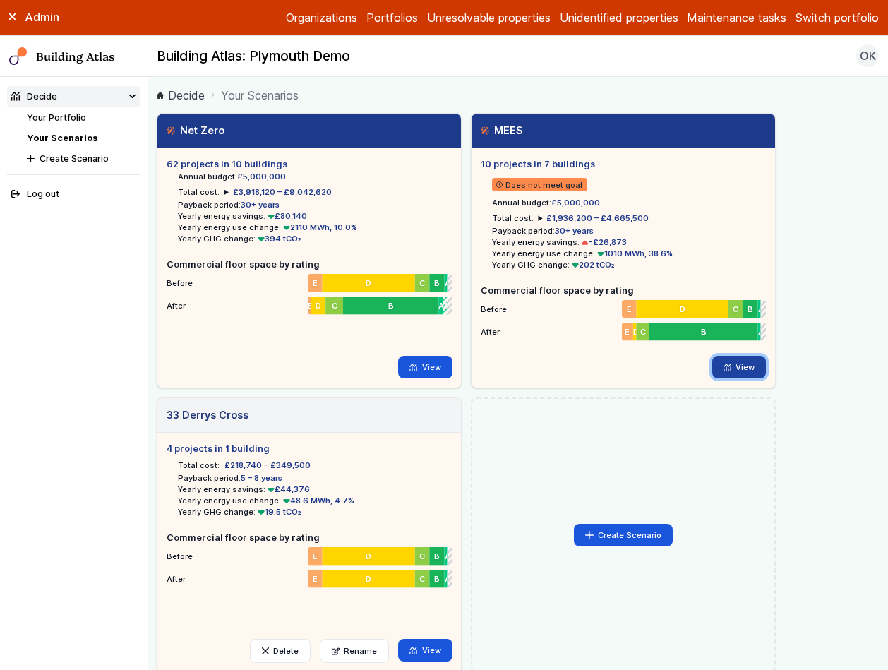
click at [723, 373] on link "View" at bounding box center [739, 367] width 54 height 23
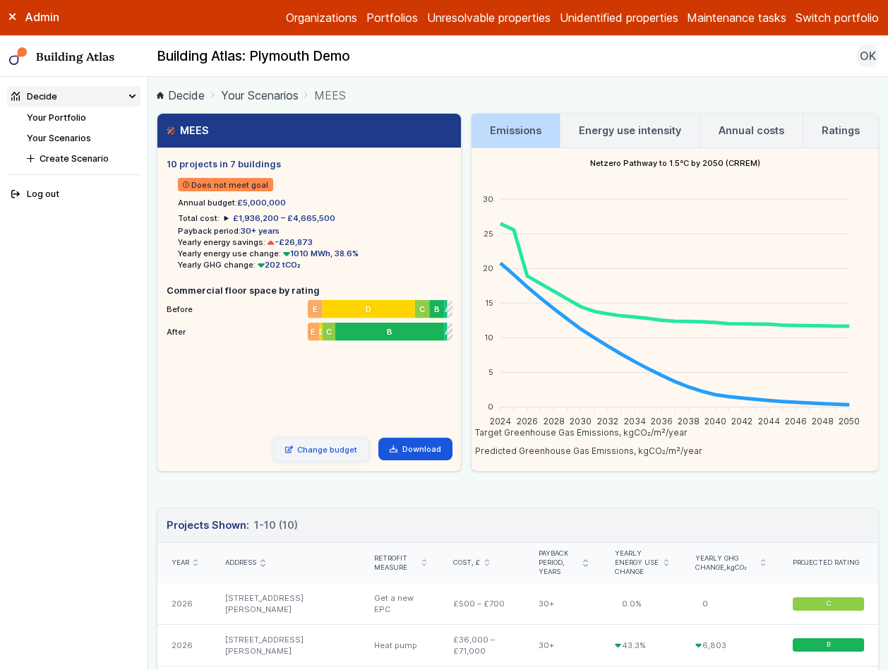
click at [315, 447] on link "Change budget" at bounding box center [321, 449] width 97 height 24
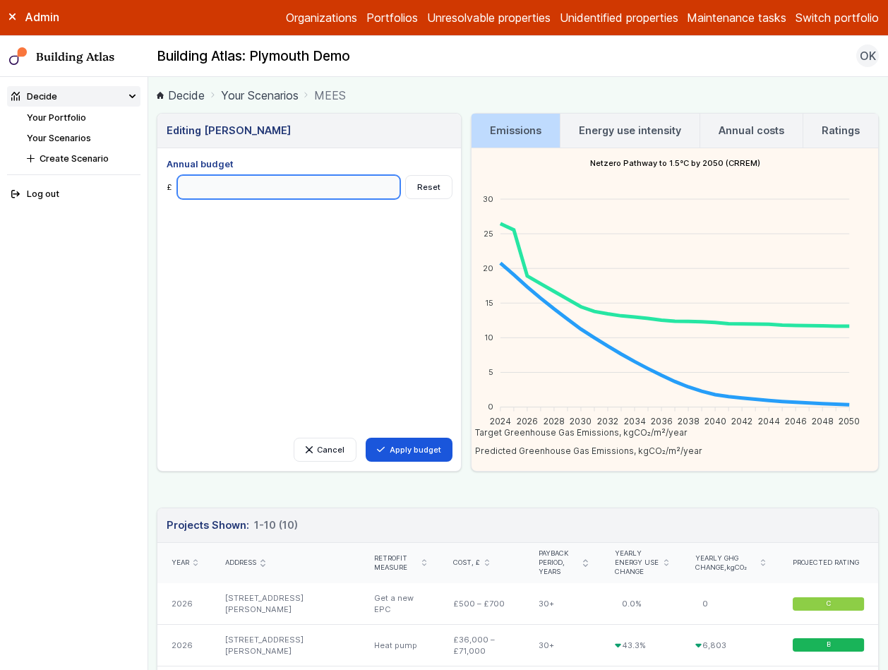
click at [234, 186] on input "*******" at bounding box center [289, 187] width 224 height 24
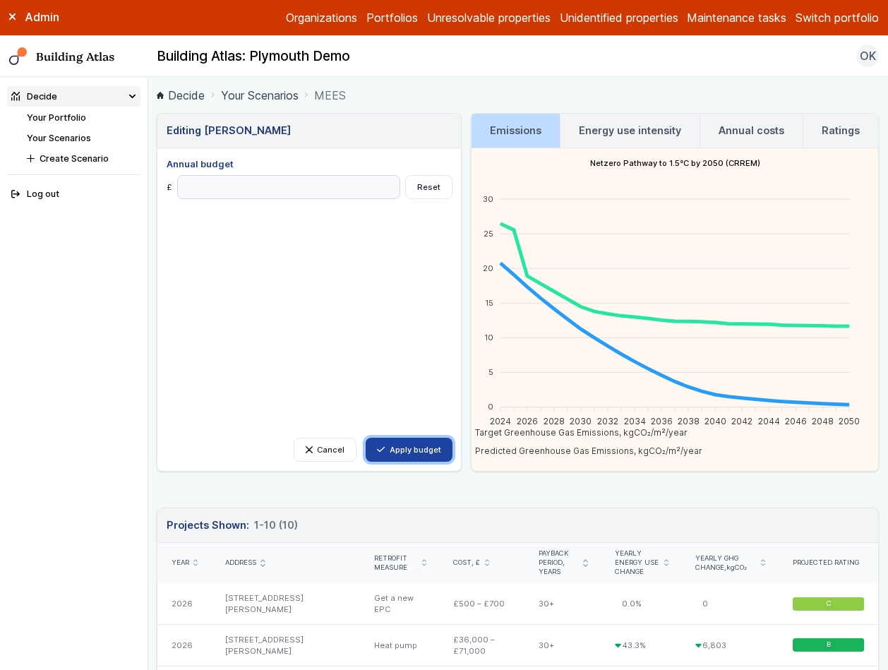
click at [419, 442] on button "Apply budget" at bounding box center [409, 449] width 87 height 24
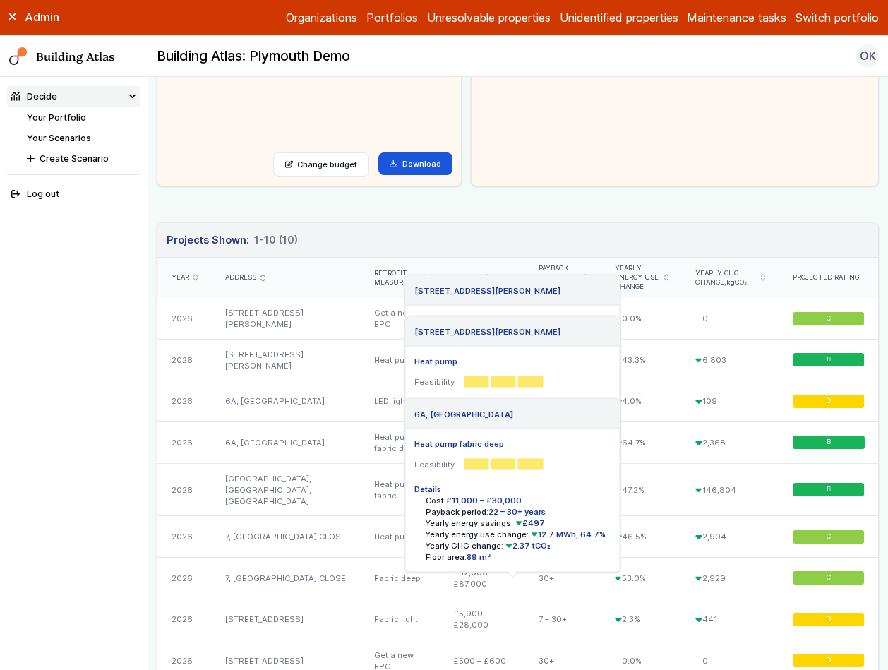
scroll to position [115, 0]
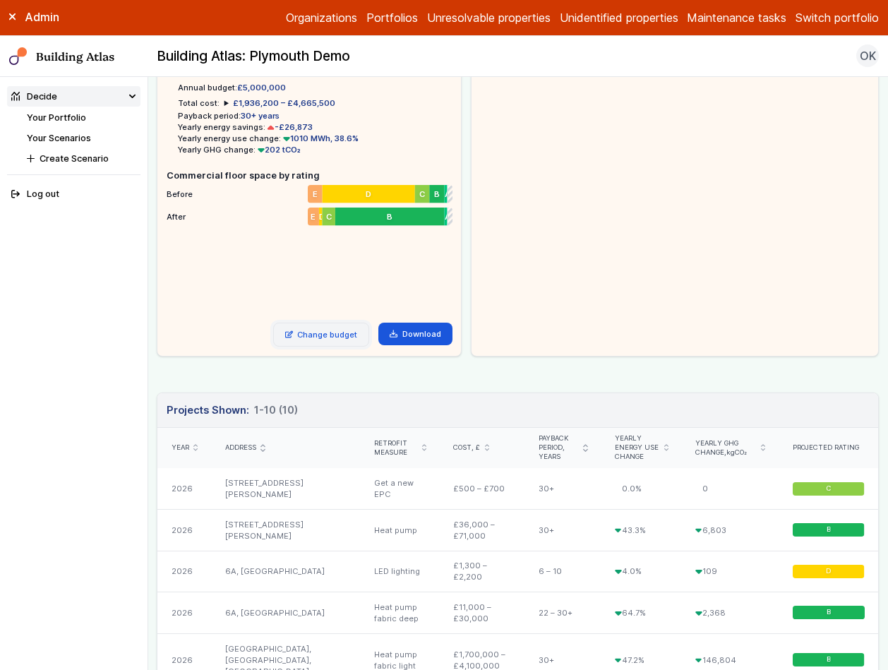
click at [332, 330] on link "Change budget" at bounding box center [321, 334] width 97 height 24
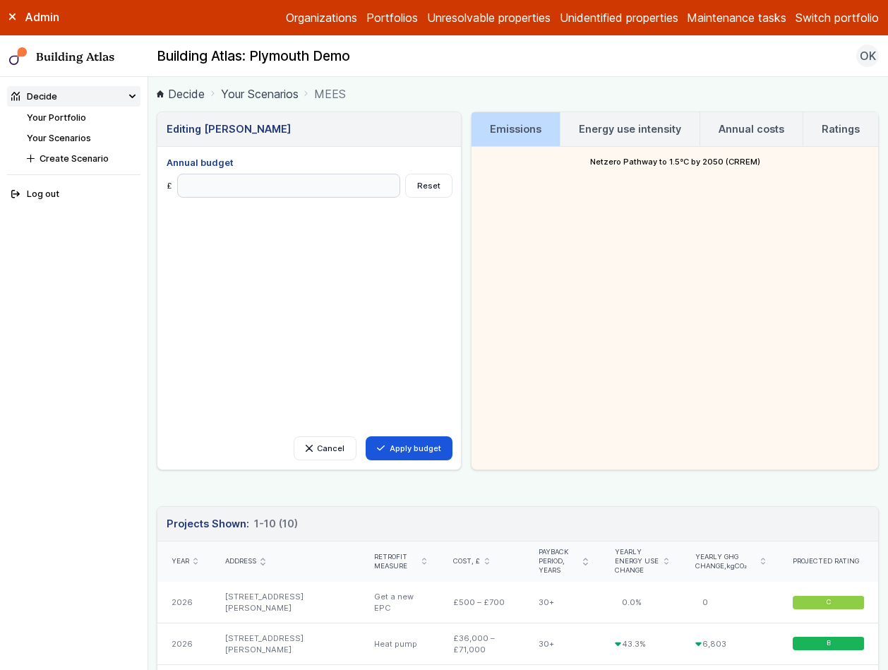
scroll to position [0, 0]
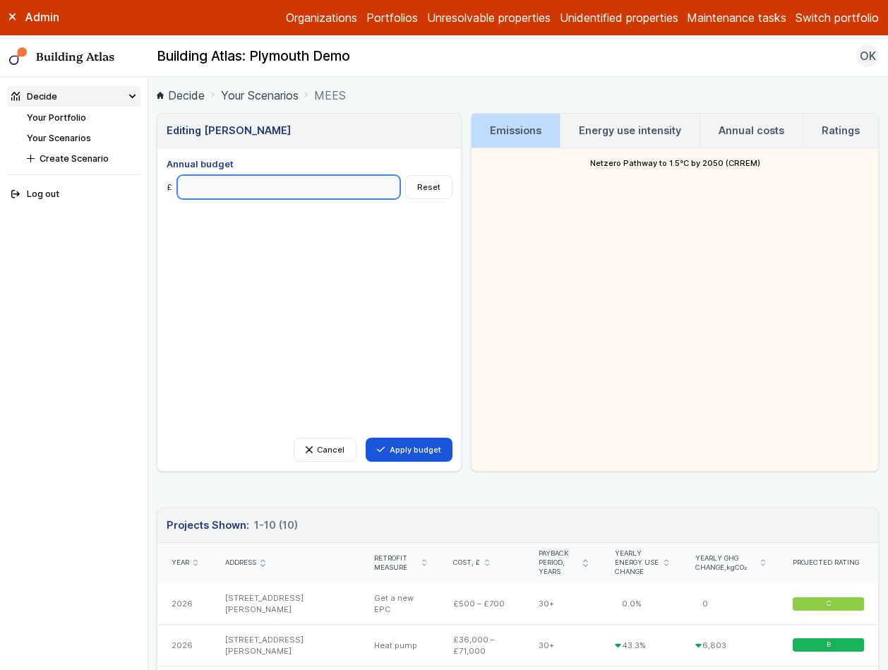
click at [260, 191] on input "*******" at bounding box center [289, 187] width 224 height 24
type input "*******"
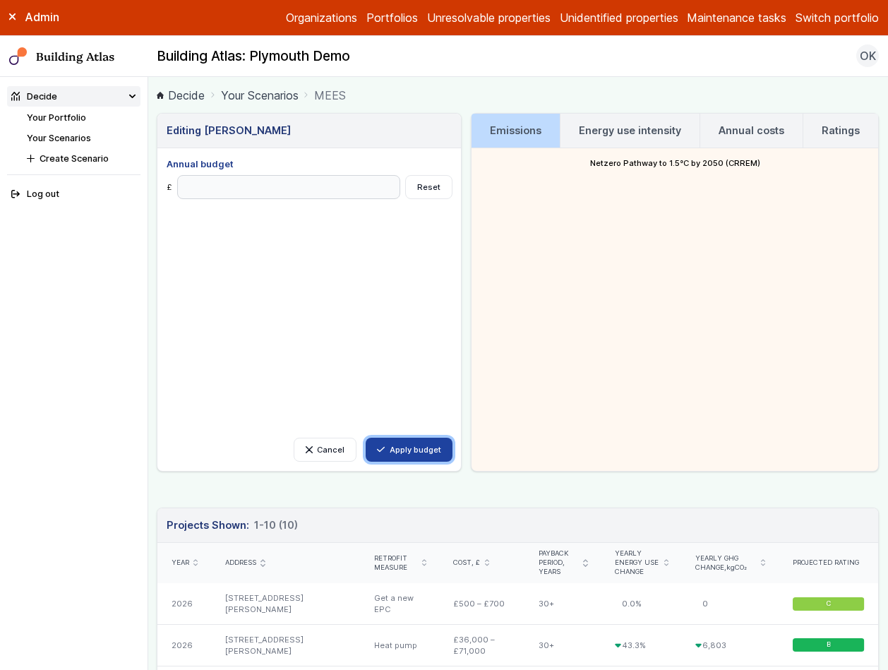
click at [404, 450] on button "Apply budget" at bounding box center [409, 449] width 87 height 24
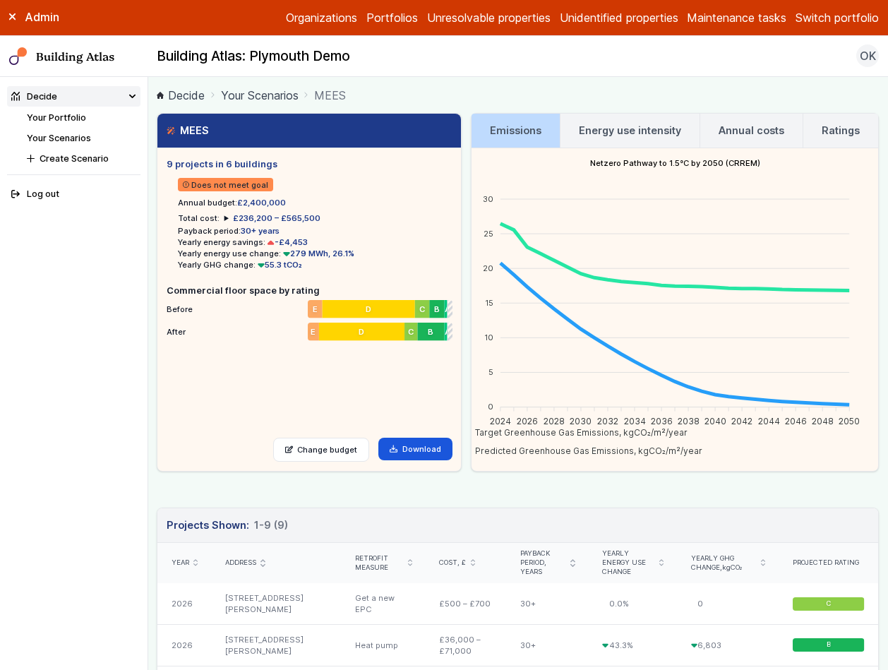
click at [609, 139] on link "Energy use intensity" at bounding box center [629, 131] width 139 height 34
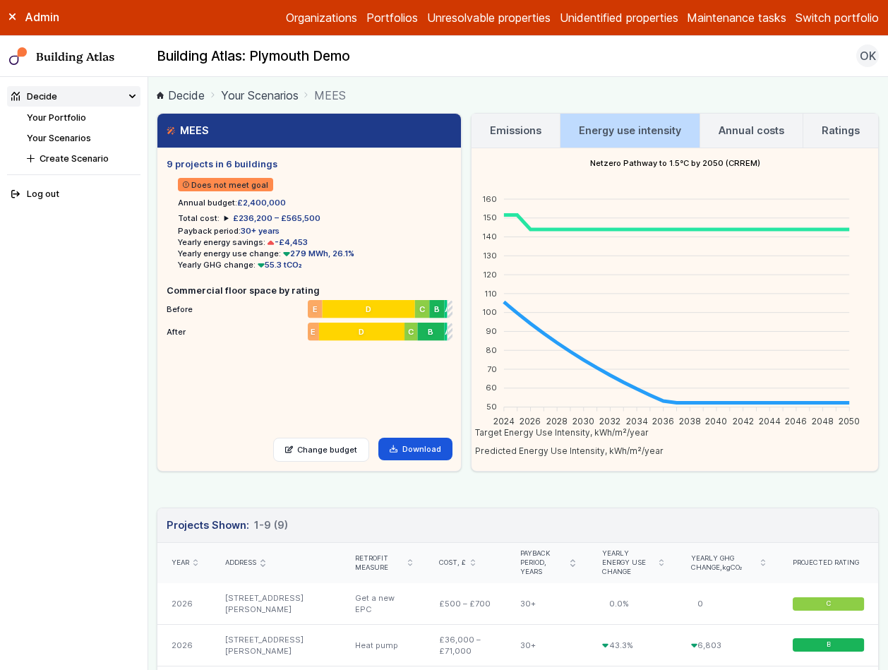
click at [708, 127] on link "Annual costs" at bounding box center [751, 131] width 102 height 34
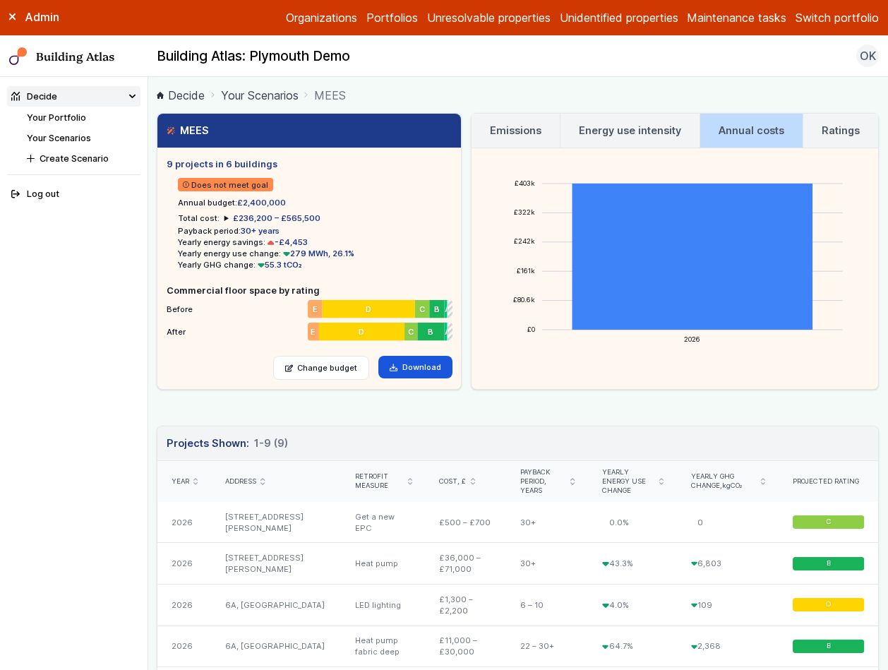
click at [821, 133] on h3 "Ratings" at bounding box center [840, 131] width 38 height 16
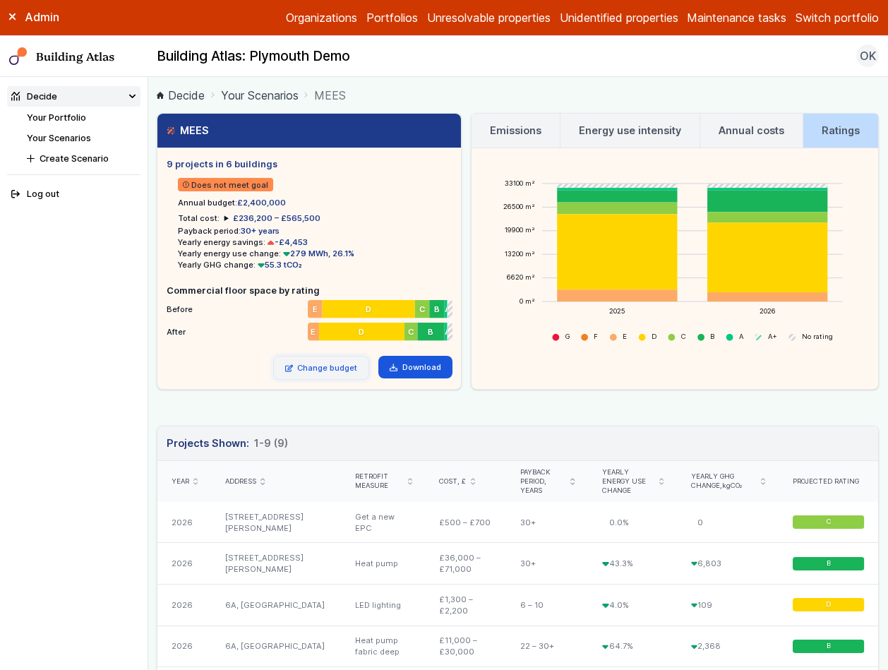
click at [333, 372] on link "Change budget" at bounding box center [321, 368] width 97 height 24
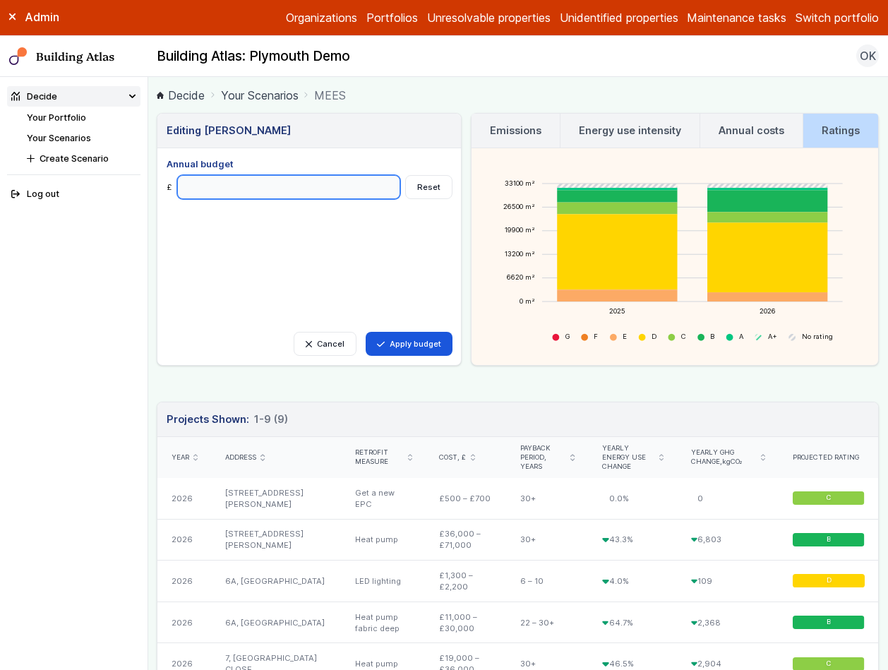
click at [193, 184] on input "*******" at bounding box center [289, 187] width 224 height 24
type input "*******"
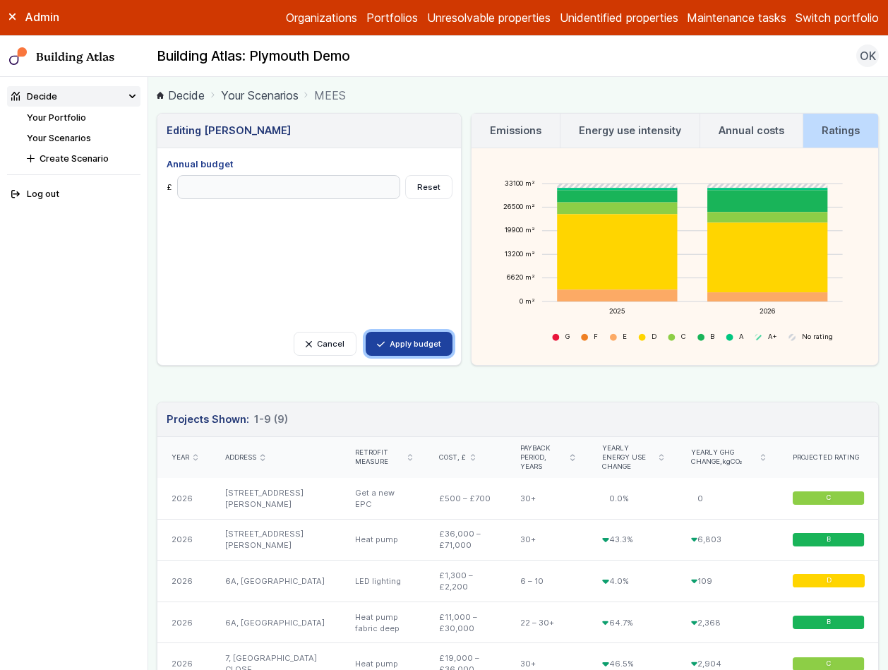
click at [407, 339] on button "Apply budget" at bounding box center [409, 344] width 87 height 24
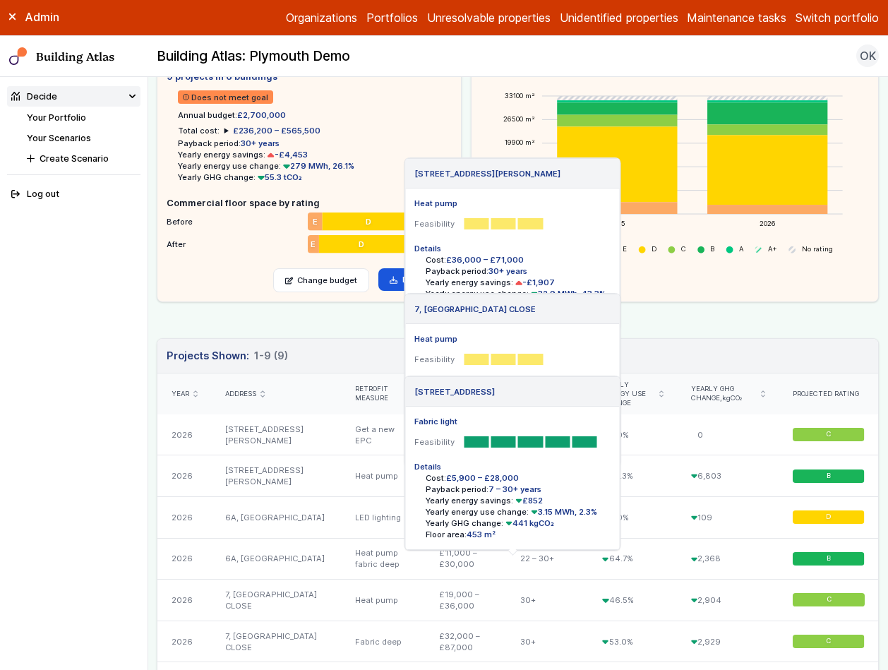
scroll to position [270, 0]
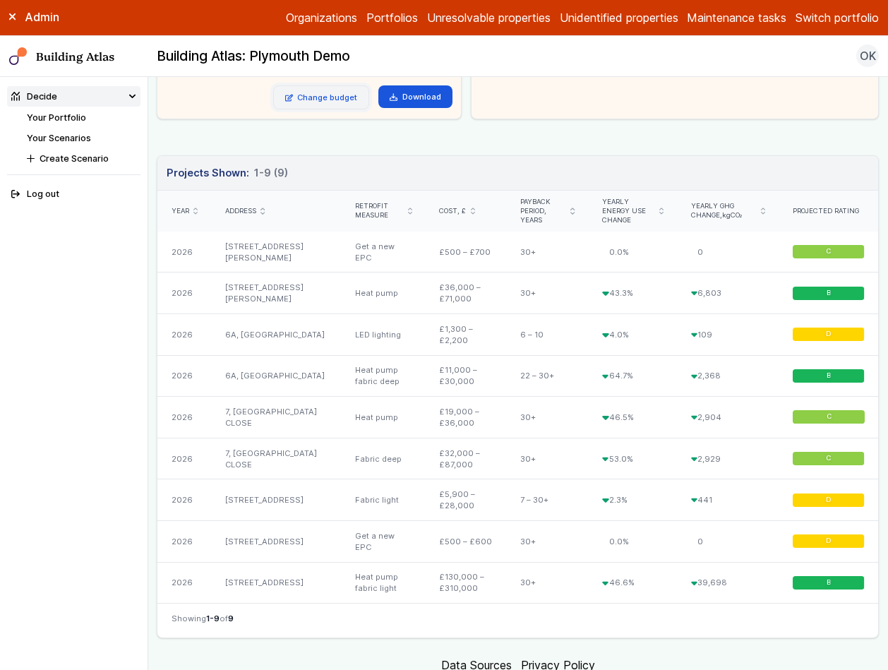
click at [341, 94] on link "Change budget" at bounding box center [321, 97] width 97 height 24
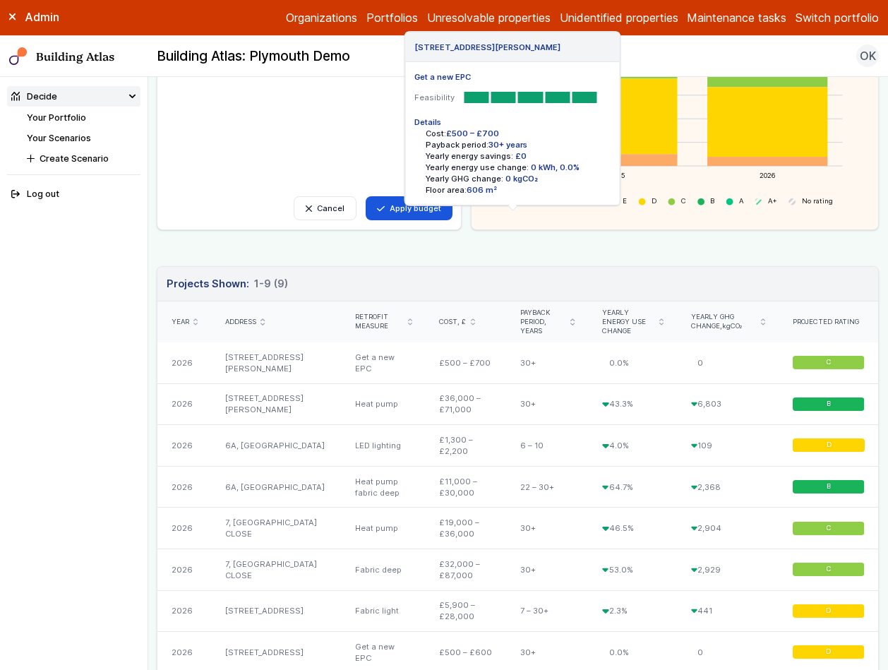
scroll to position [1, 0]
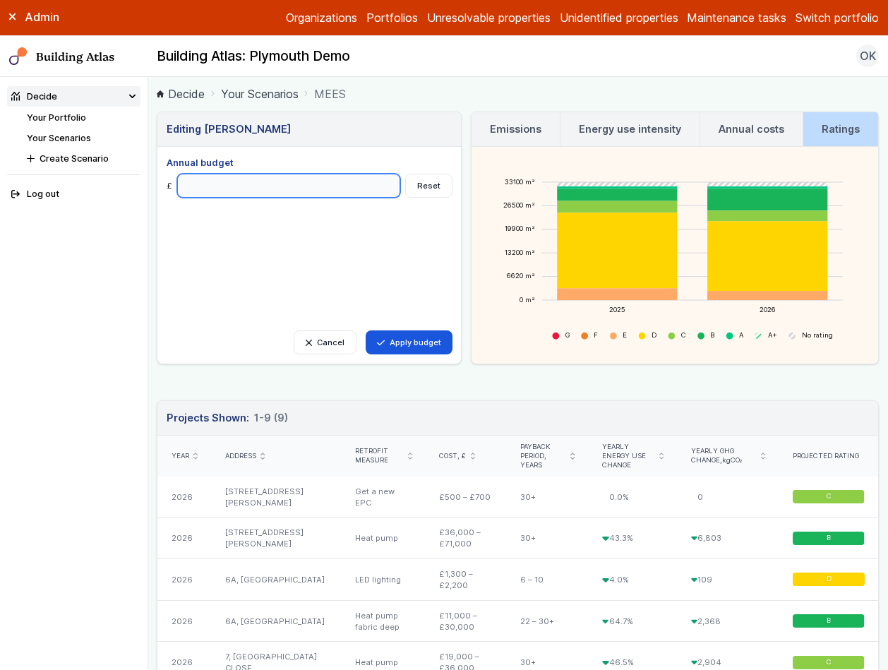
drag, startPoint x: 190, startPoint y: 184, endPoint x: 177, endPoint y: 186, distance: 12.9
click at [177, 186] on input "*******" at bounding box center [289, 186] width 224 height 24
type input "*******"
click at [447, 342] on button "Apply budget" at bounding box center [409, 342] width 87 height 24
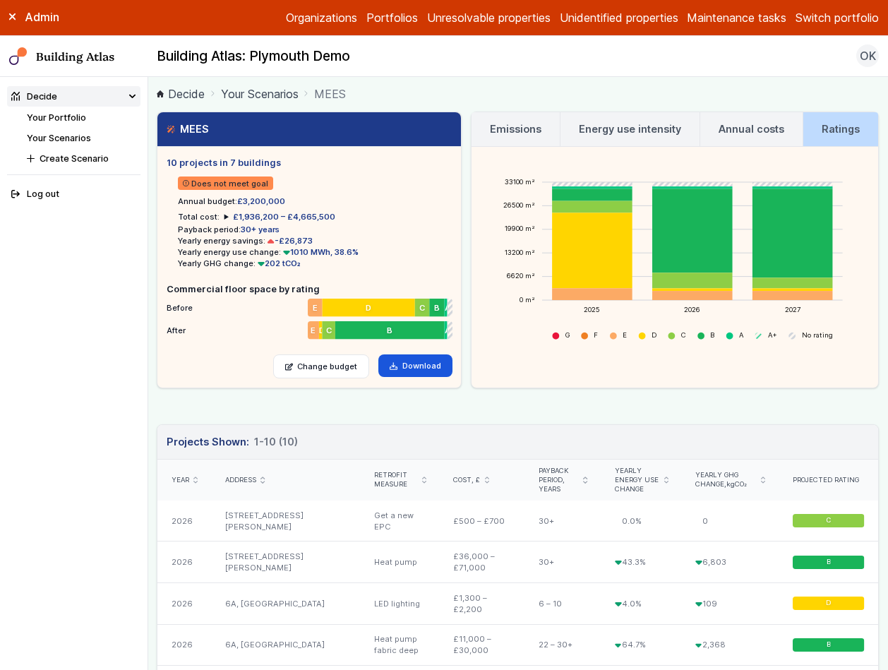
click at [646, 428] on header "Projects Shown: 10 1-10 (10)" at bounding box center [517, 442] width 720 height 35
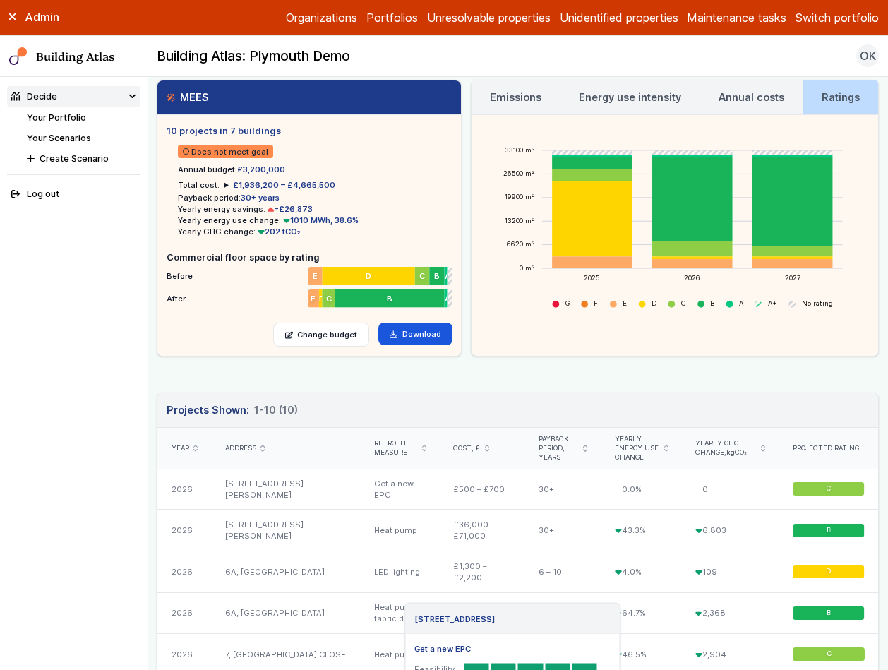
scroll to position [0, 0]
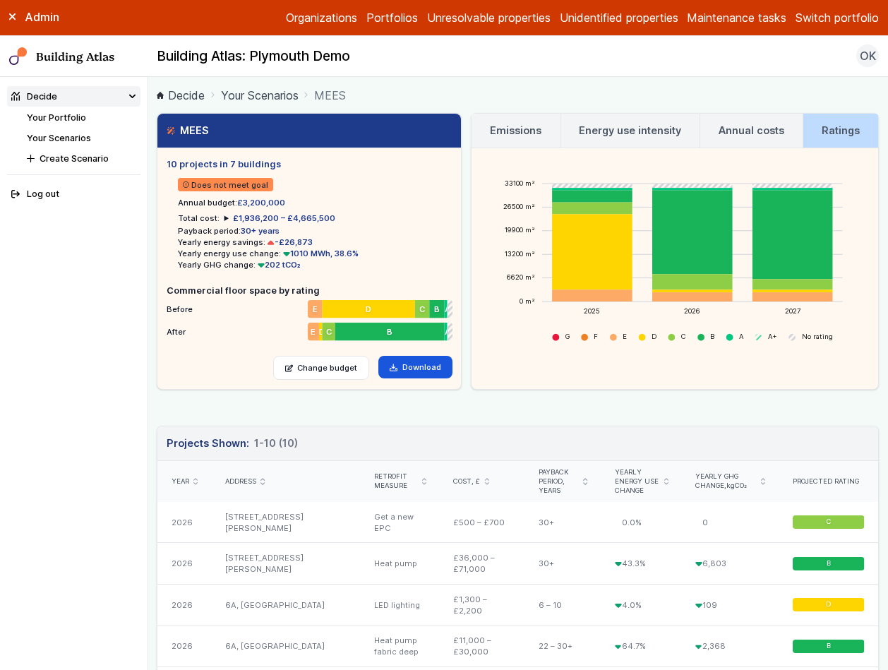
click at [742, 115] on link "Annual costs" at bounding box center [751, 131] width 102 height 34
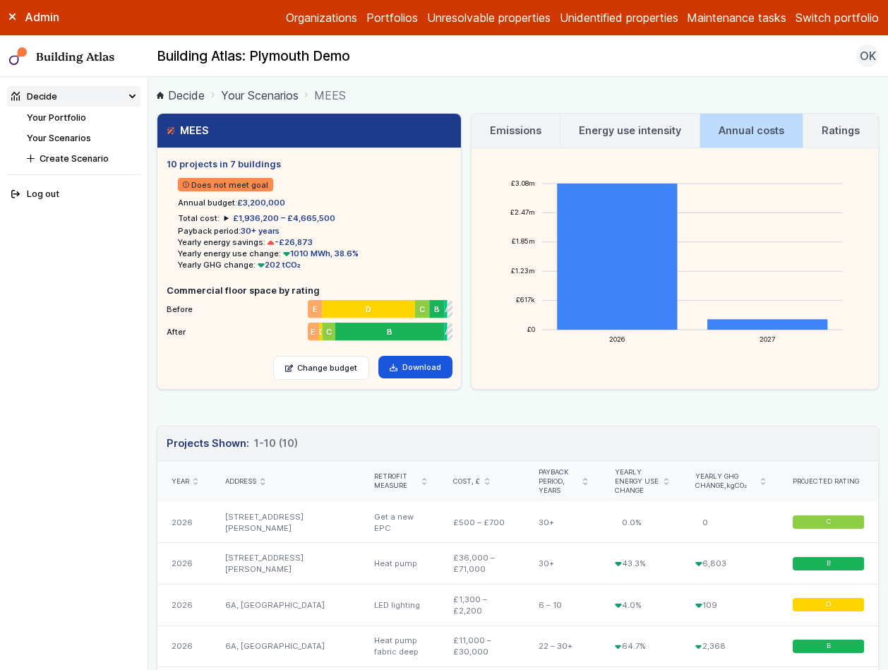
click at [260, 98] on link "Your Scenarios" at bounding box center [260, 95] width 78 height 17
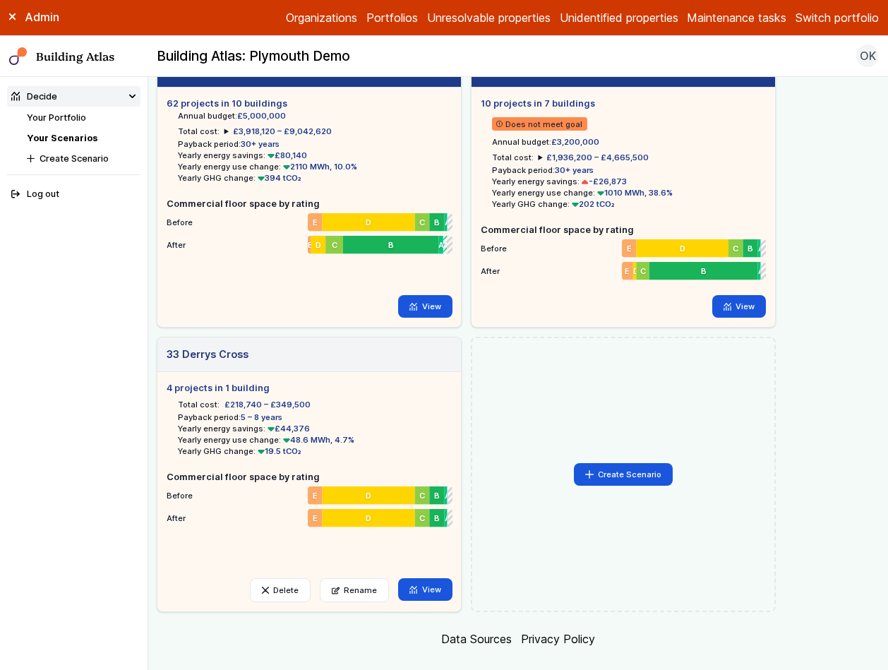
scroll to position [83, 0]
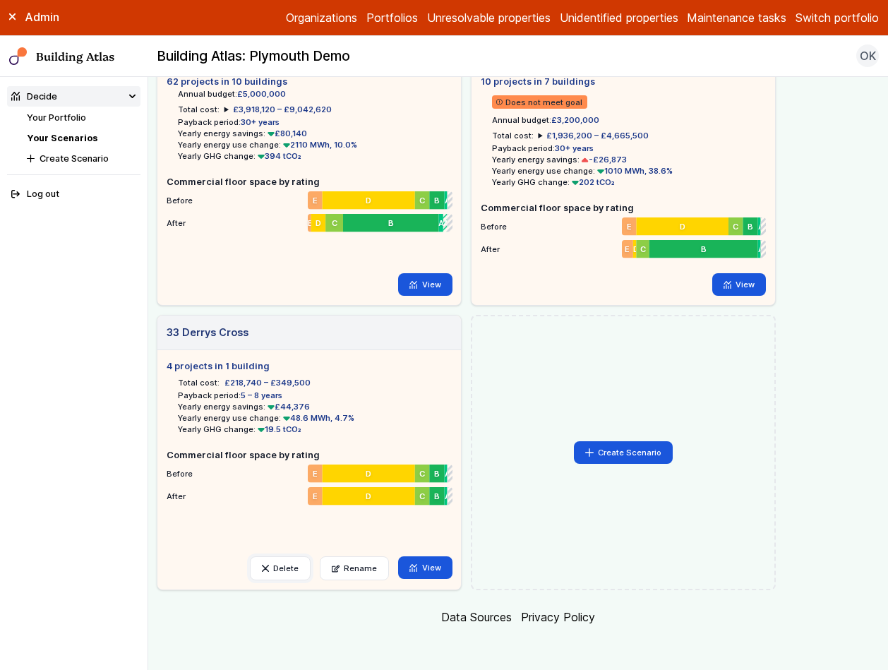
drag, startPoint x: 276, startPoint y: 568, endPoint x: 355, endPoint y: 580, distance: 79.9
click at [355, 580] on div "4 projects in 1 building Total cost: £218,740 – £349,500 Payback period: 5 – 8 …" at bounding box center [308, 469] width 303 height 239
click at [433, 568] on link "View" at bounding box center [425, 567] width 54 height 23
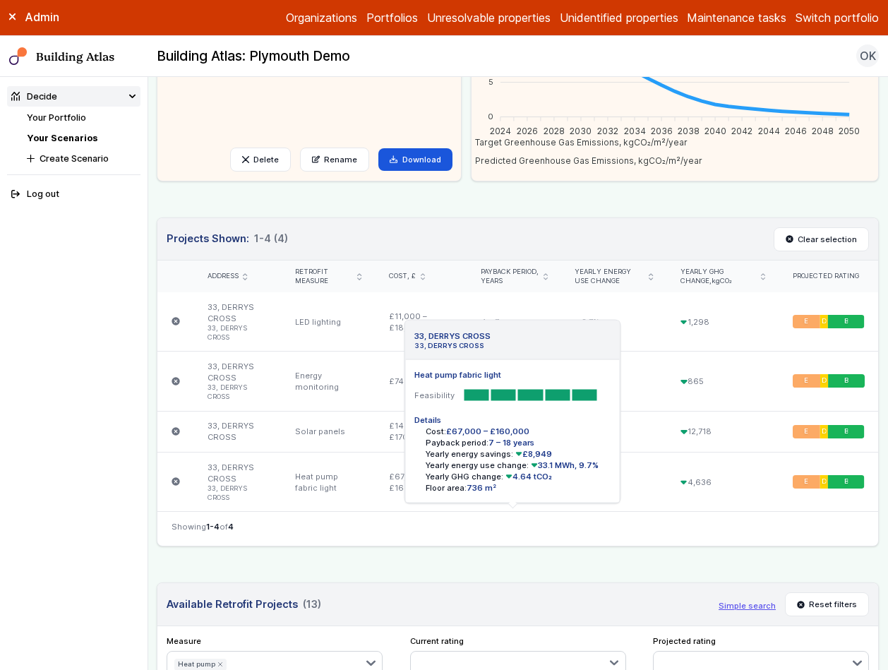
scroll to position [222, 0]
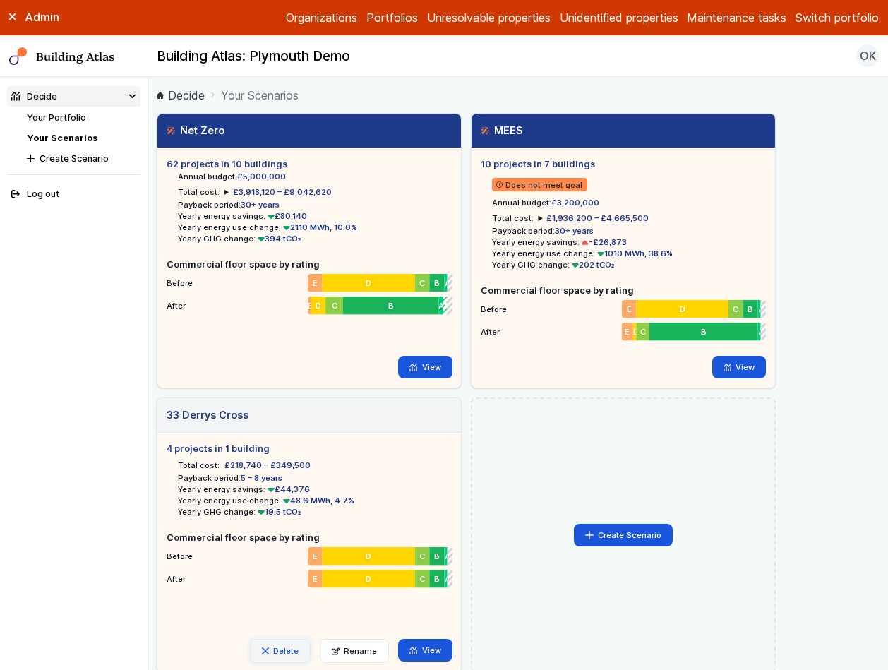
click at [274, 653] on button "Delete" at bounding box center [280, 651] width 61 height 24
click at [0, 0] on button "Delete" at bounding box center [0, 0] width 0 height 0
